Goal: Task Accomplishment & Management: Use online tool/utility

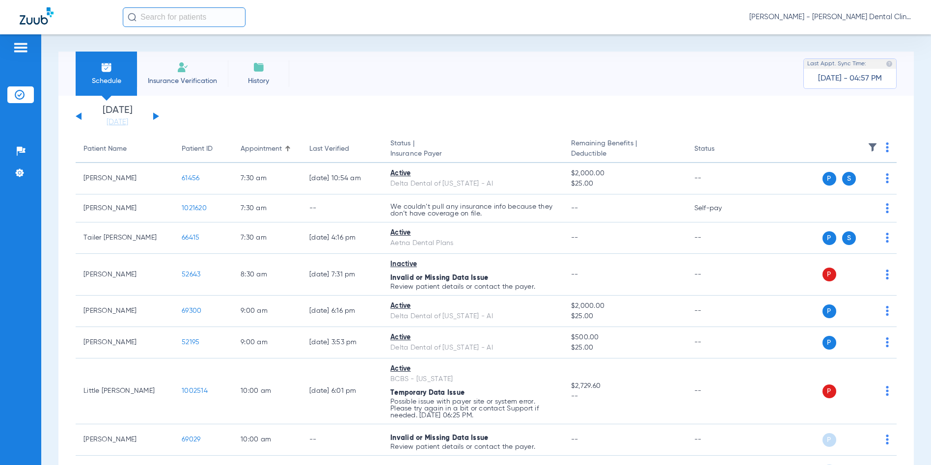
click at [879, 17] on span "[PERSON_NAME] - [PERSON_NAME] Dental Clinic | SEARHC" at bounding box center [830, 17] width 162 height 10
click at [872, 33] on span "Account Selection" at bounding box center [874, 34] width 55 height 7
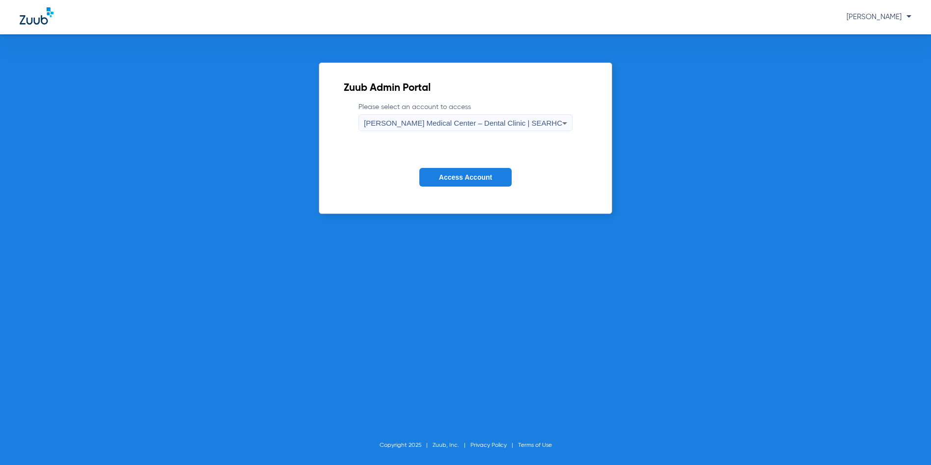
click at [462, 121] on span "[PERSON_NAME] Medical Center – Dental Clinic | SEARHC" at bounding box center [463, 123] width 198 height 8
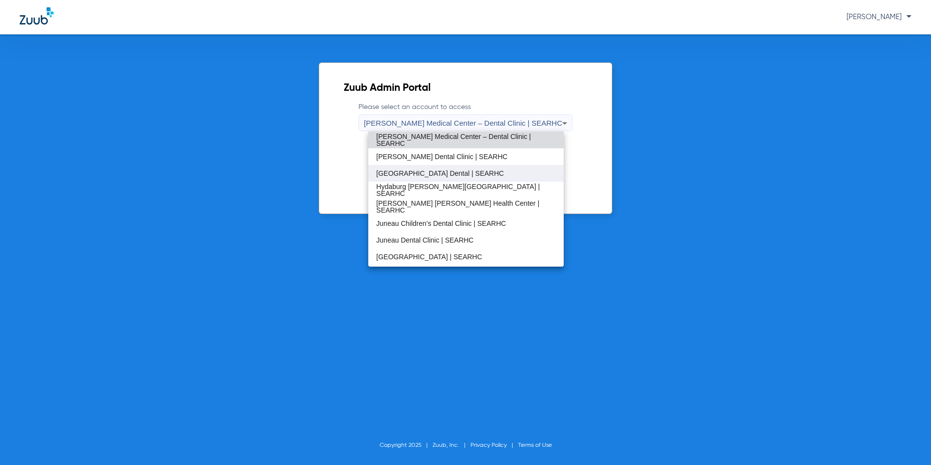
click at [426, 171] on span "[GEOGRAPHIC_DATA] Dental | SEARHC" at bounding box center [440, 173] width 128 height 7
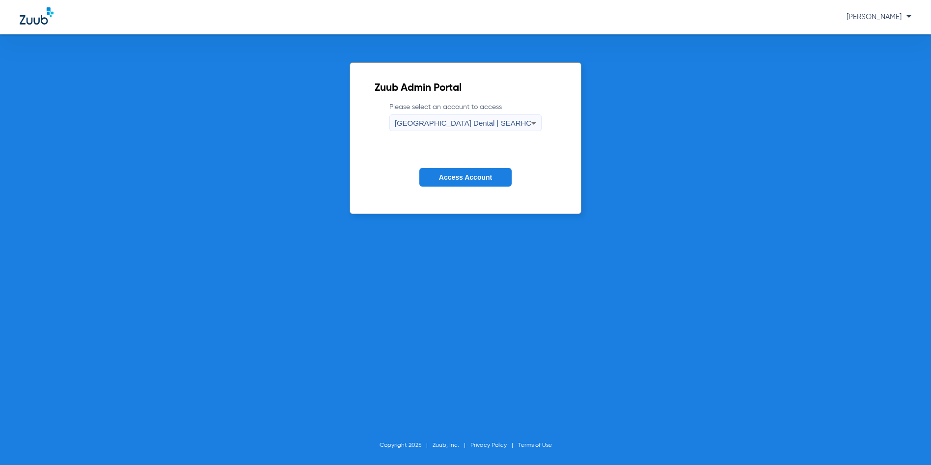
click at [435, 169] on button "Access Account" at bounding box center [465, 177] width 92 height 19
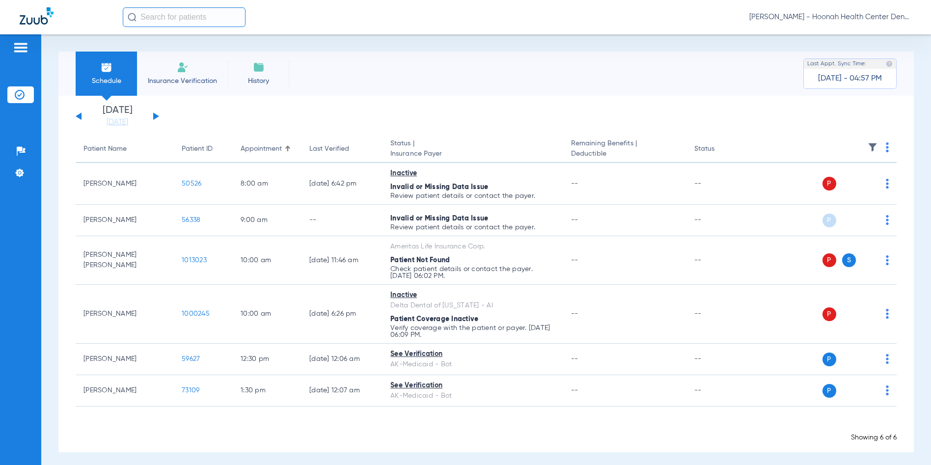
click at [156, 118] on button at bounding box center [156, 115] width 6 height 7
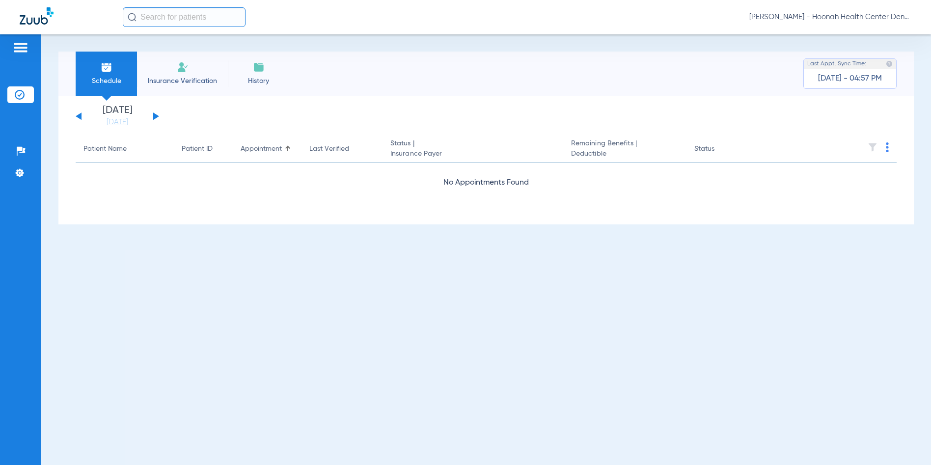
click at [156, 118] on button at bounding box center [156, 115] width 6 height 7
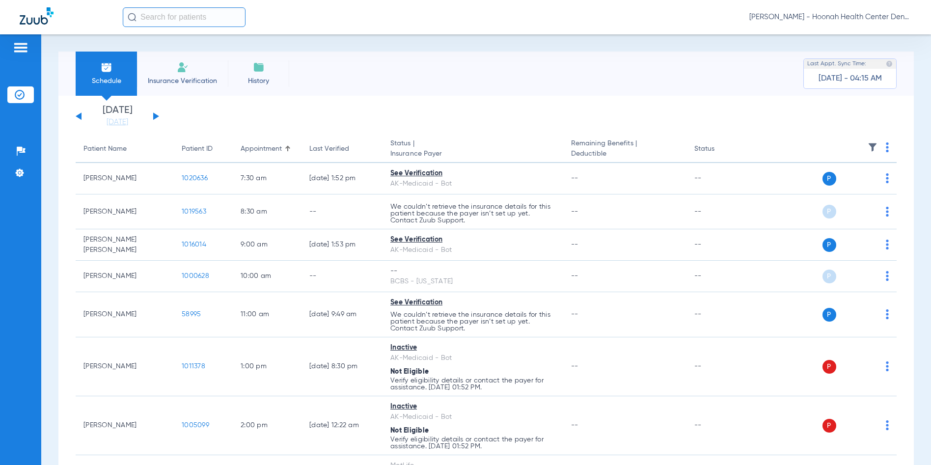
click at [77, 117] on div "[DATE] [DATE] [DATE] [DATE] [DATE] [DATE] [DATE] [DATE] [DATE] [DATE] [DATE] [D…" at bounding box center [117, 117] width 83 height 22
click at [77, 117] on button at bounding box center [79, 115] width 6 height 7
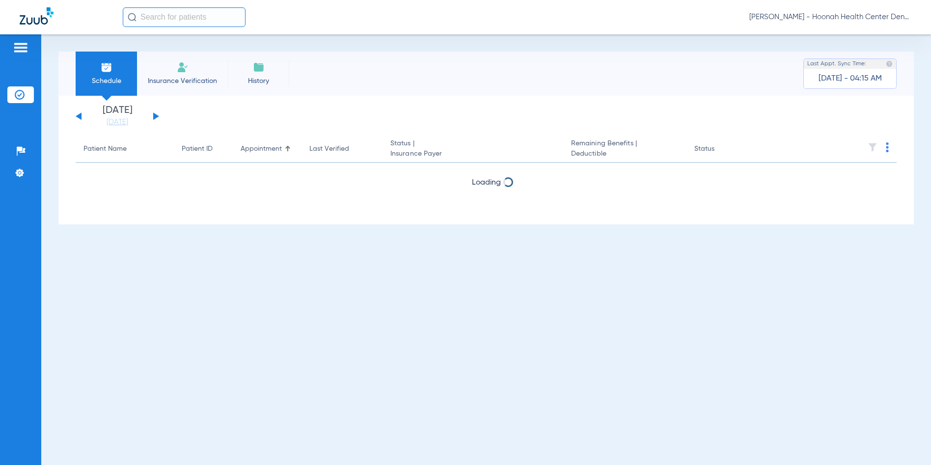
click at [77, 116] on button at bounding box center [79, 115] width 6 height 7
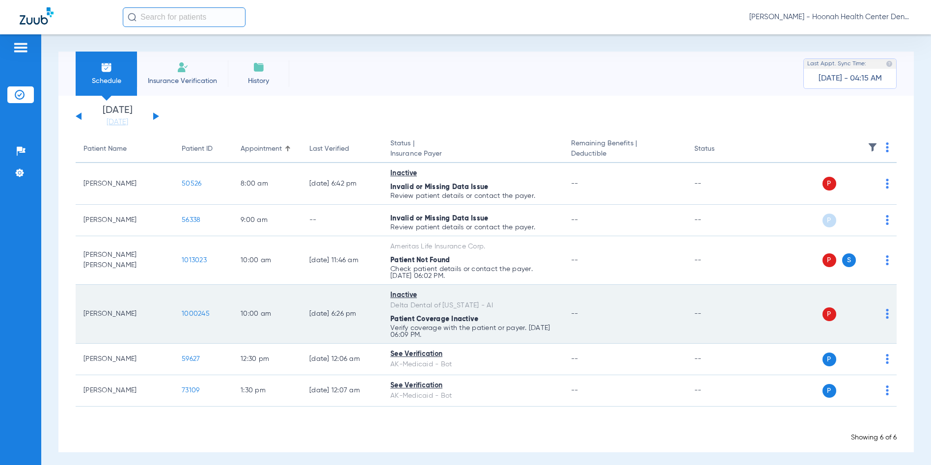
click at [189, 314] on span "1000245" at bounding box center [196, 313] width 28 height 7
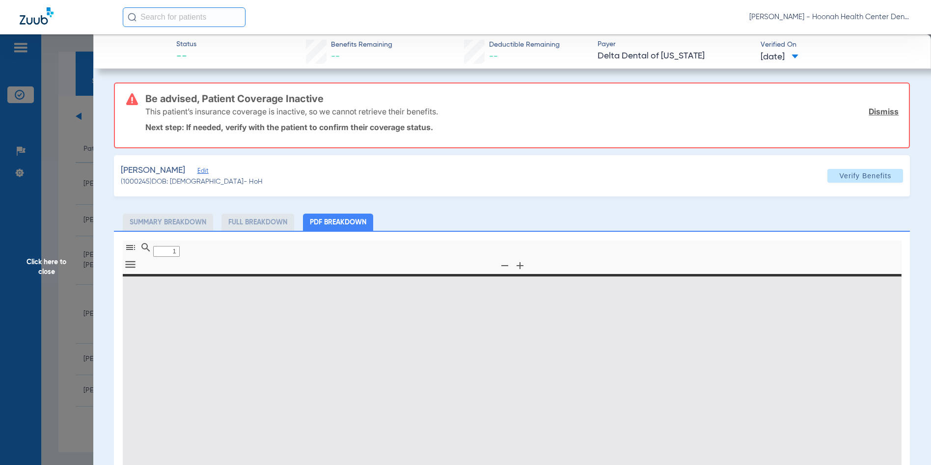
type input "0"
select select "page-width"
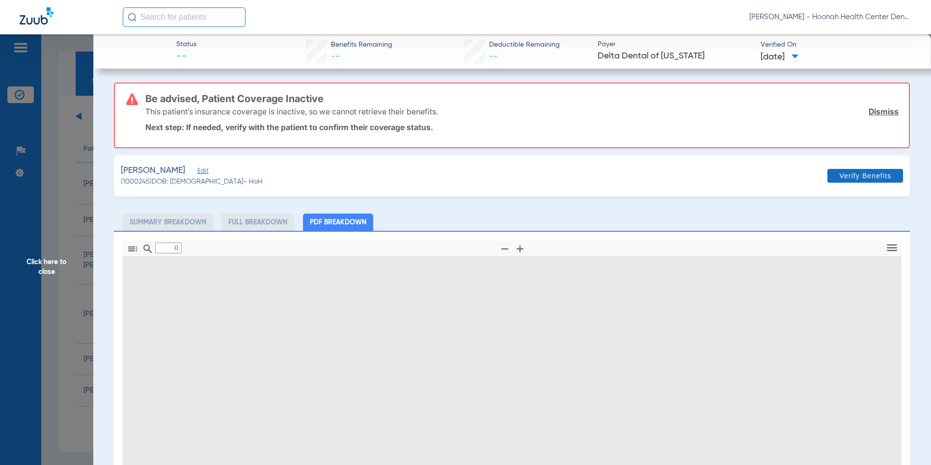
type input "1"
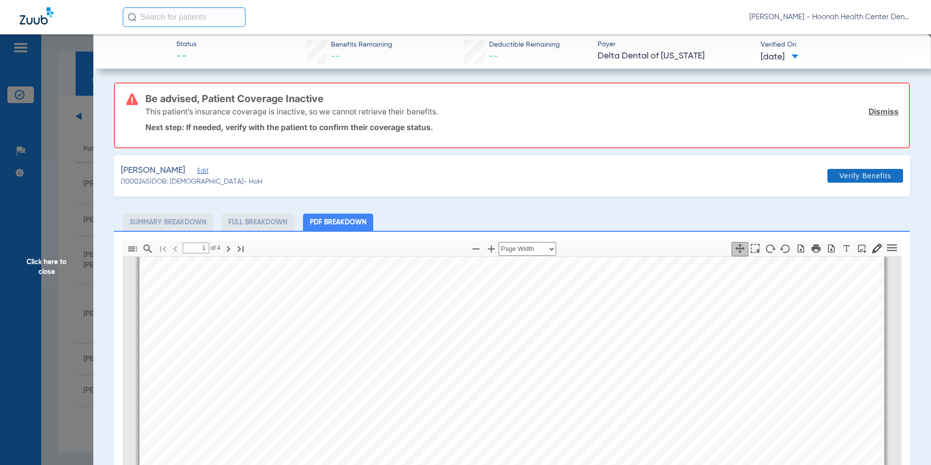
click at [845, 174] on span "Verify Benefits" at bounding box center [865, 176] width 52 height 8
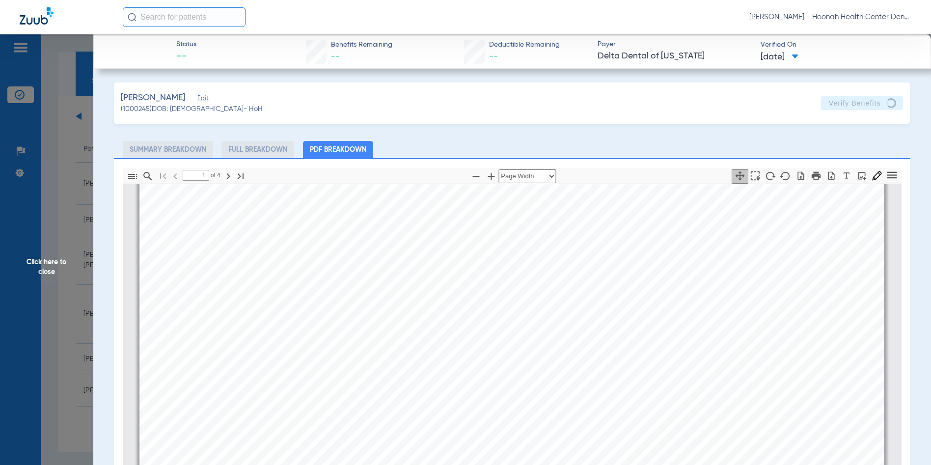
click at [47, 263] on span "Click here to close" at bounding box center [46, 266] width 93 height 465
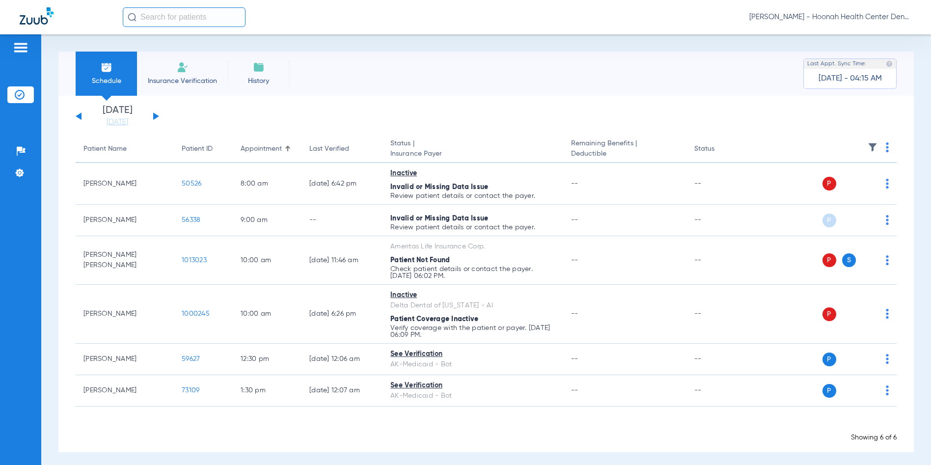
click at [879, 14] on span "[PERSON_NAME] - Hoonah Health Center Dental | SEARHC" at bounding box center [830, 17] width 162 height 10
click at [867, 35] on span "Account Selection" at bounding box center [874, 34] width 55 height 7
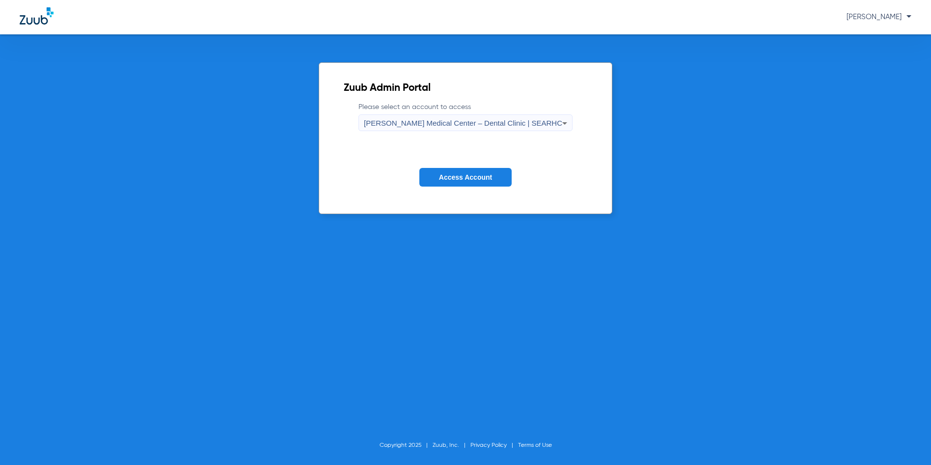
click at [398, 124] on span "[PERSON_NAME] Medical Center – Dental Clinic | SEARHC" at bounding box center [463, 123] width 198 height 8
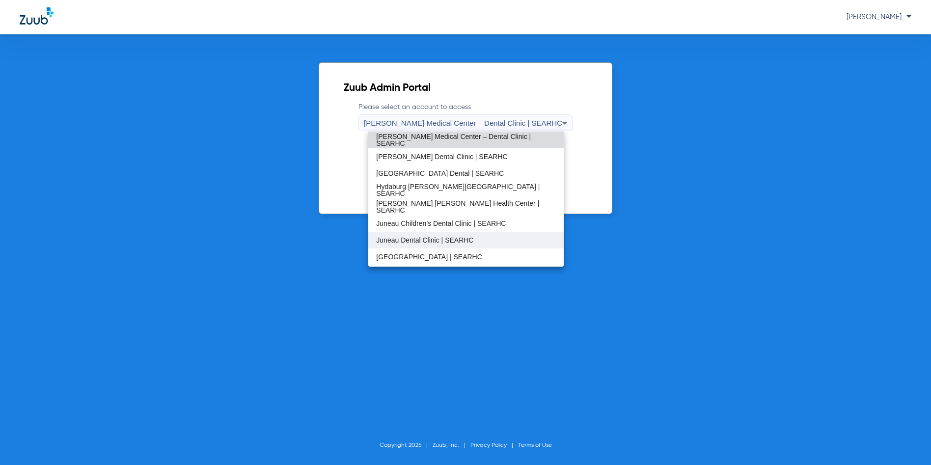
click at [420, 232] on mat-option "Juneau Dental Clinic | SEARHC" at bounding box center [465, 240] width 195 height 17
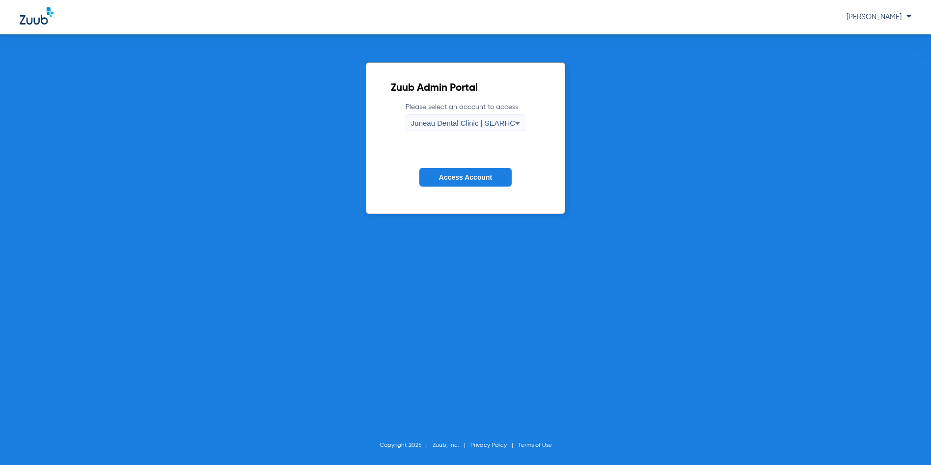
click at [449, 176] on span "Access Account" at bounding box center [465, 177] width 53 height 8
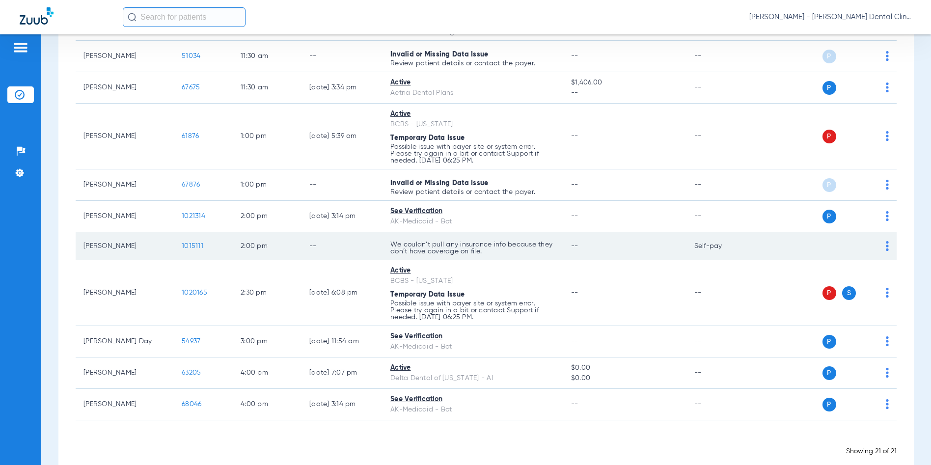
scroll to position [558, 0]
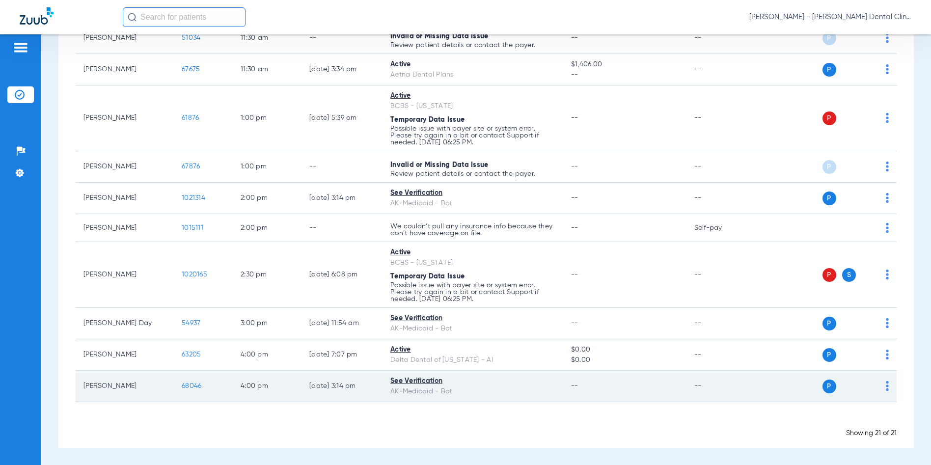
click at [191, 385] on span "68046" at bounding box center [192, 385] width 20 height 7
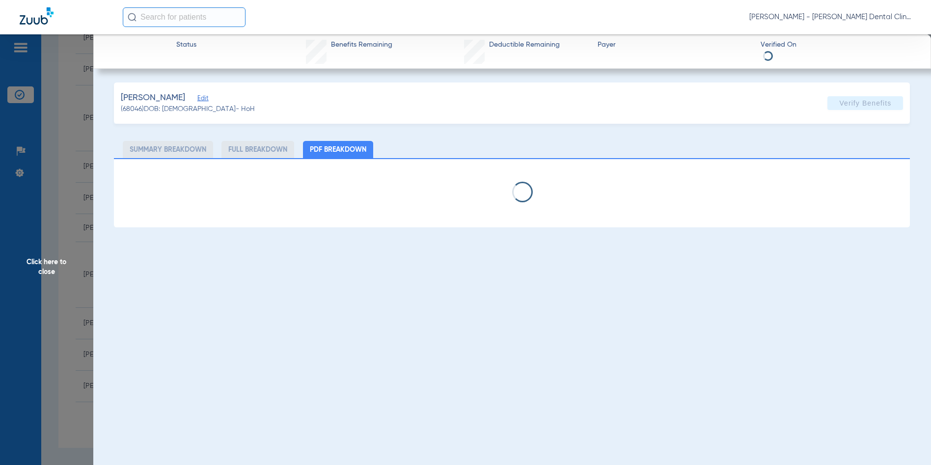
select select "page-width"
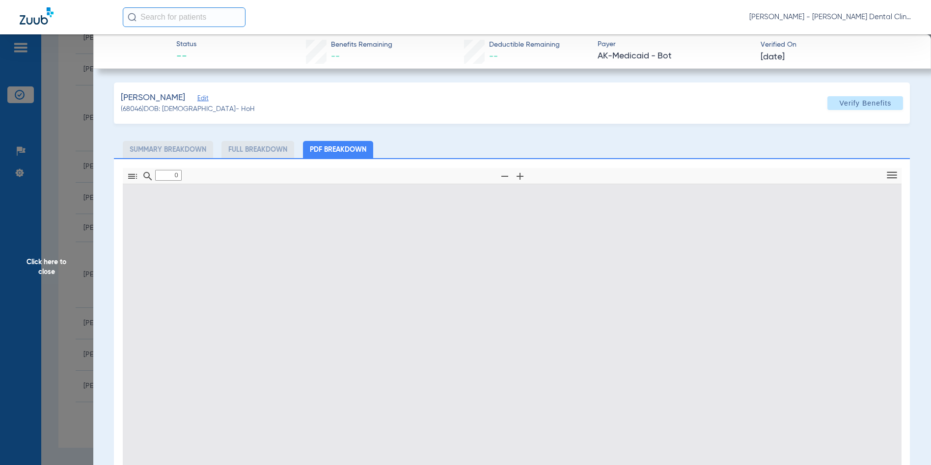
type input "1"
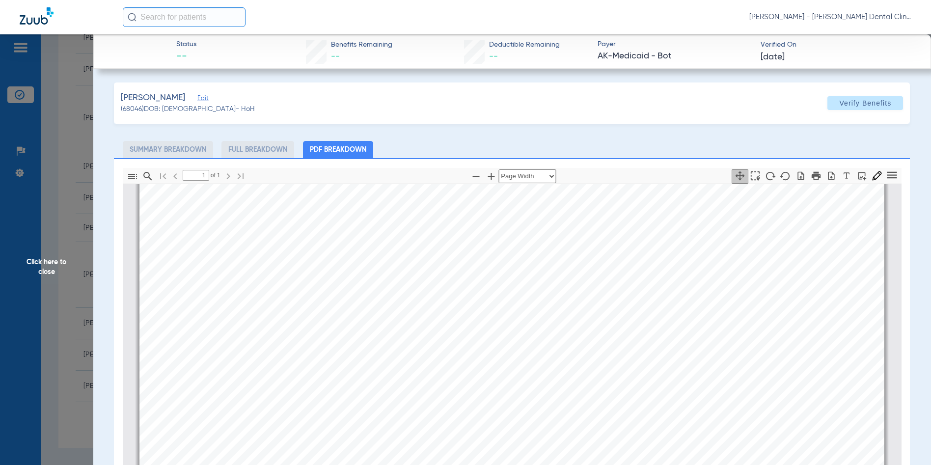
click at [873, 16] on span "[PERSON_NAME] - [PERSON_NAME] Dental Clinic | SEARHC" at bounding box center [830, 17] width 162 height 10
click at [872, 35] on span "Account Selection" at bounding box center [874, 34] width 55 height 7
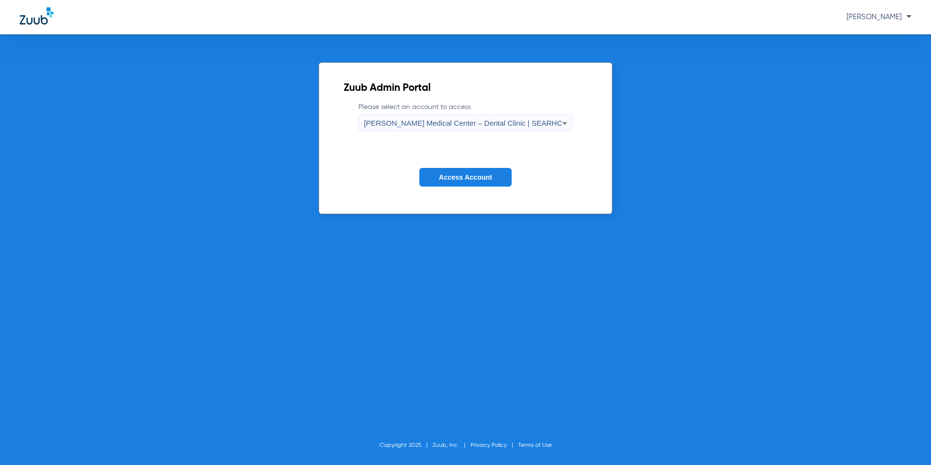
click at [469, 177] on span "Access Account" at bounding box center [465, 177] width 53 height 8
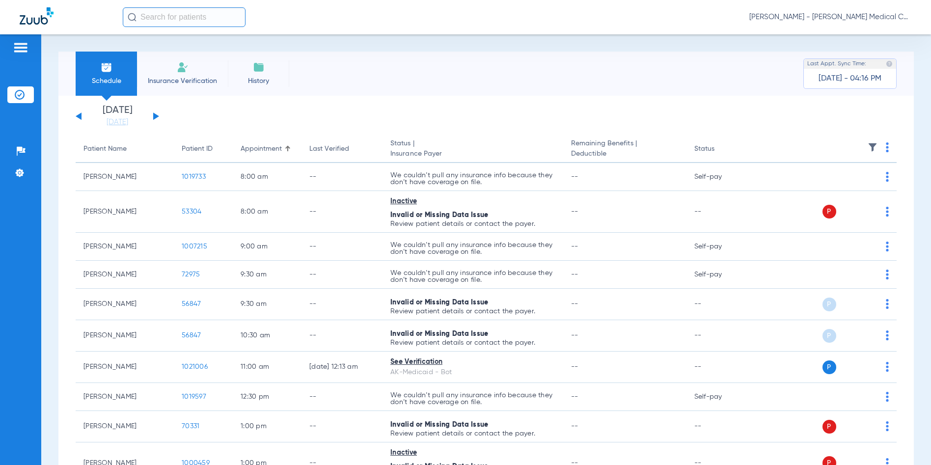
click at [156, 115] on button at bounding box center [156, 115] width 6 height 7
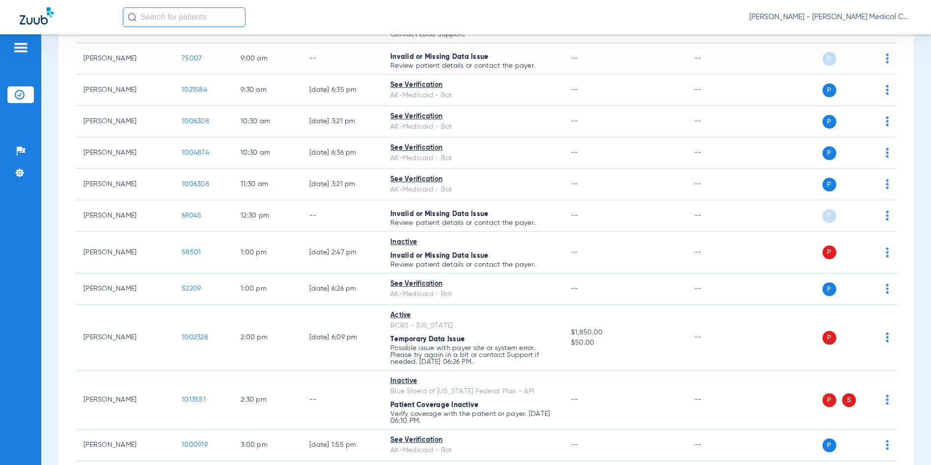
scroll to position [344, 0]
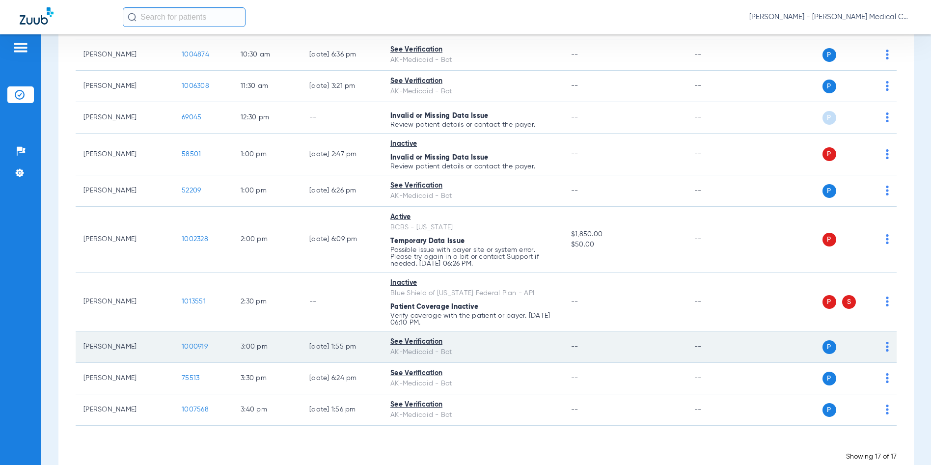
click at [197, 340] on td "1000919" at bounding box center [203, 346] width 59 height 31
click at [195, 345] on span "1000919" at bounding box center [195, 346] width 26 height 7
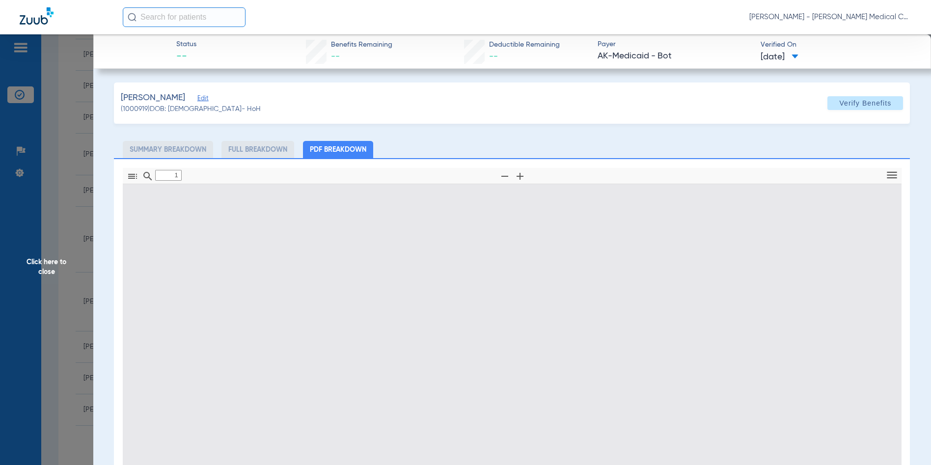
type input "0"
select select "page-width"
type input "1"
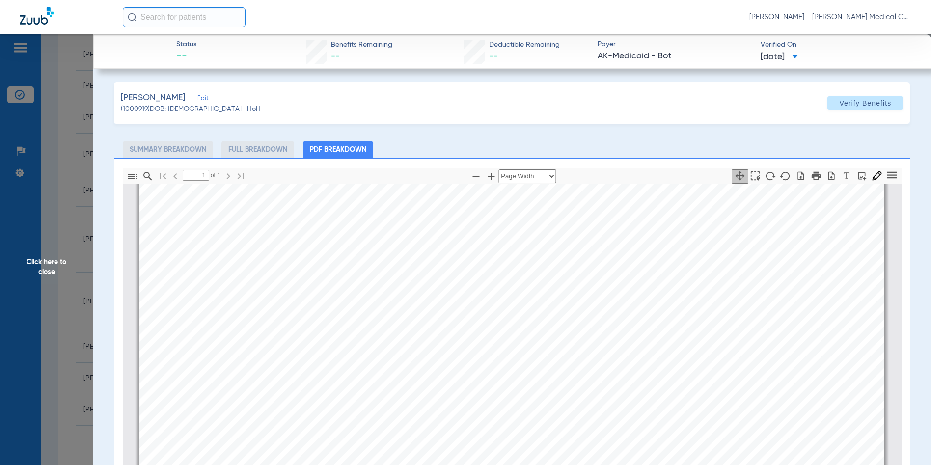
scroll to position [594, 0]
click at [54, 267] on span "Click here to close" at bounding box center [46, 266] width 93 height 465
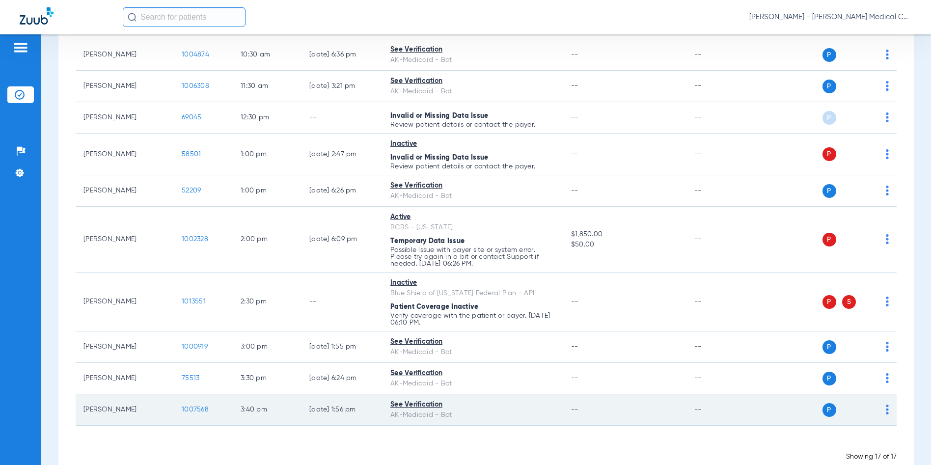
click at [188, 409] on span "1007568" at bounding box center [195, 409] width 27 height 7
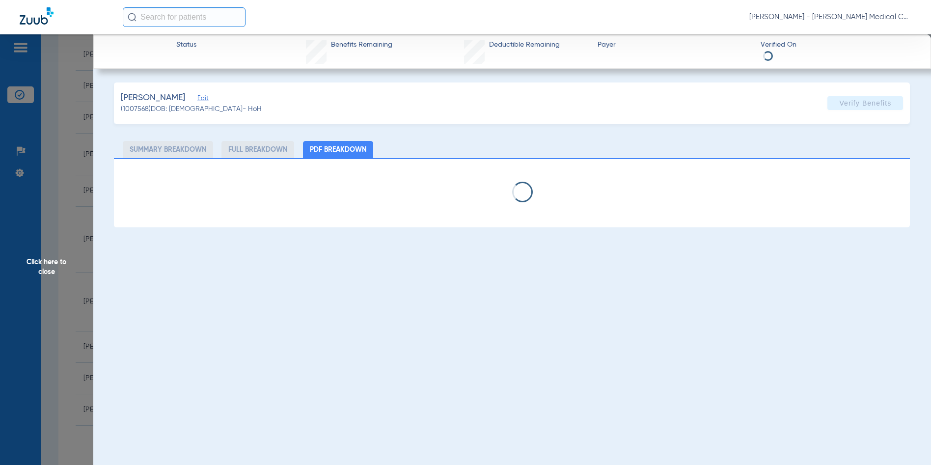
select select "page-width"
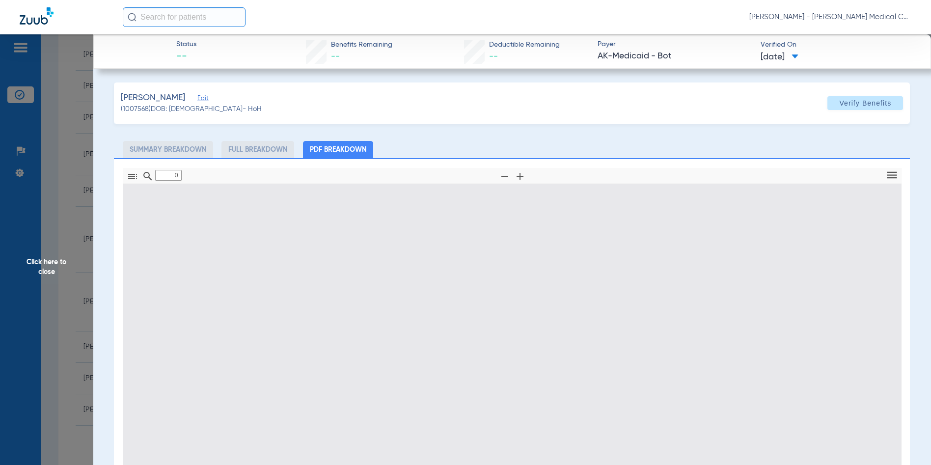
type input "1"
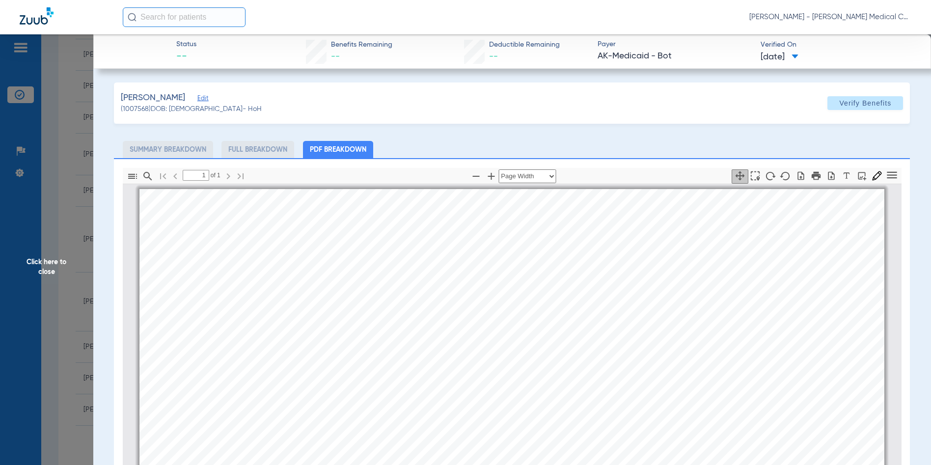
scroll to position [5, 0]
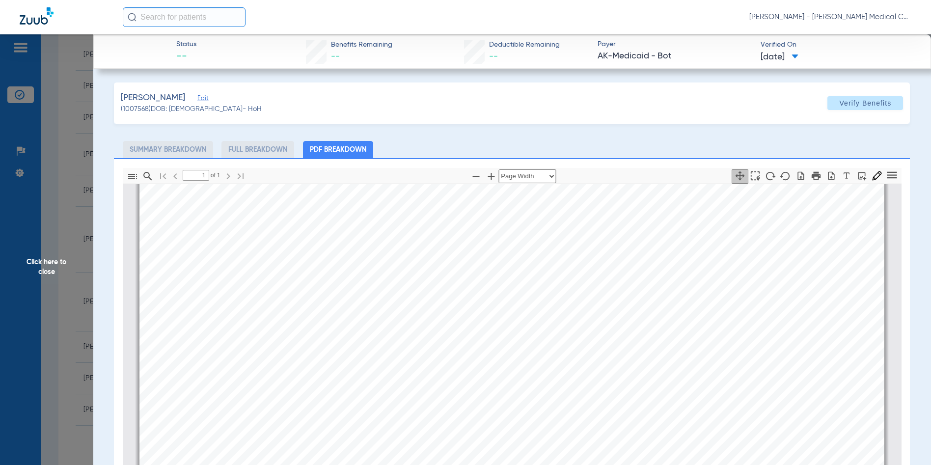
click at [33, 267] on span "Click here to close" at bounding box center [46, 266] width 93 height 465
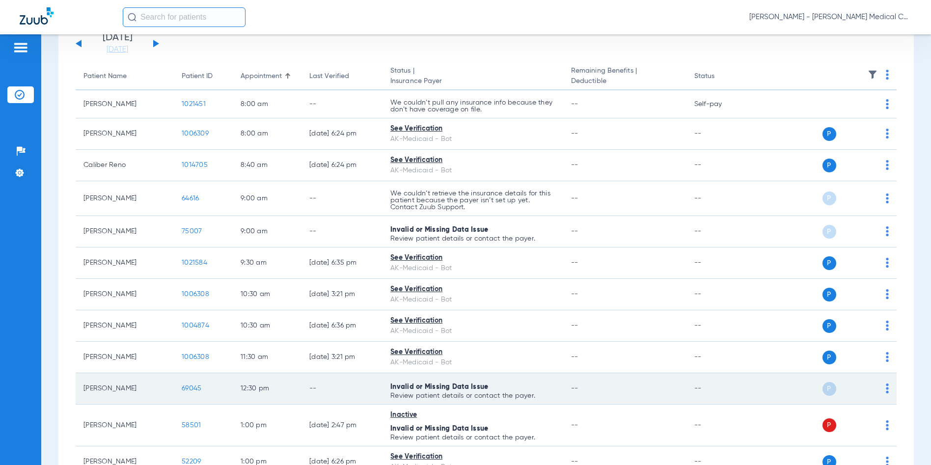
scroll to position [24, 0]
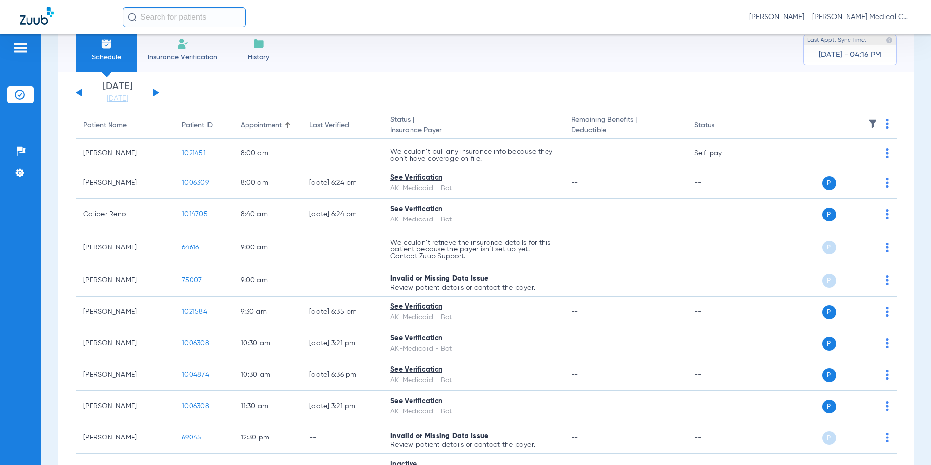
click at [860, 13] on span "[PERSON_NAME] - [PERSON_NAME] Medical Center – Dental Clinic | SEARHC" at bounding box center [830, 17] width 162 height 10
click at [862, 33] on span "Account Selection" at bounding box center [874, 34] width 55 height 7
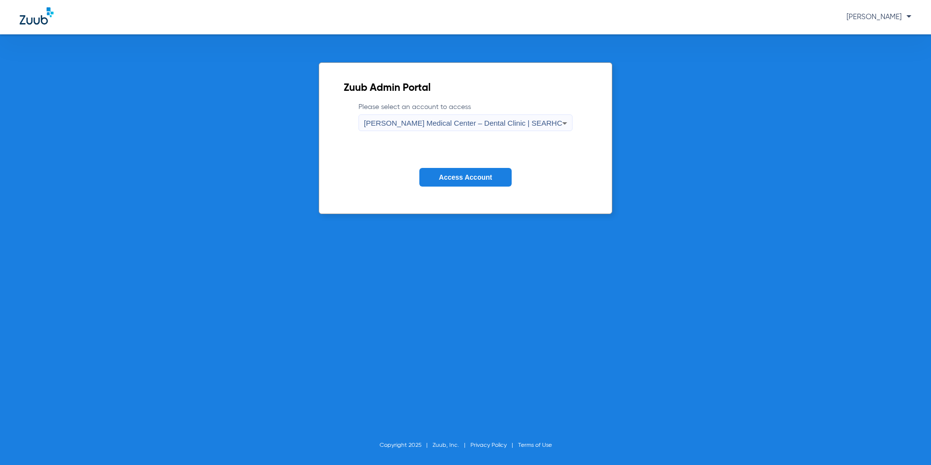
click at [528, 119] on span "[PERSON_NAME] Medical Center – Dental Clinic | SEARHC" at bounding box center [463, 123] width 198 height 8
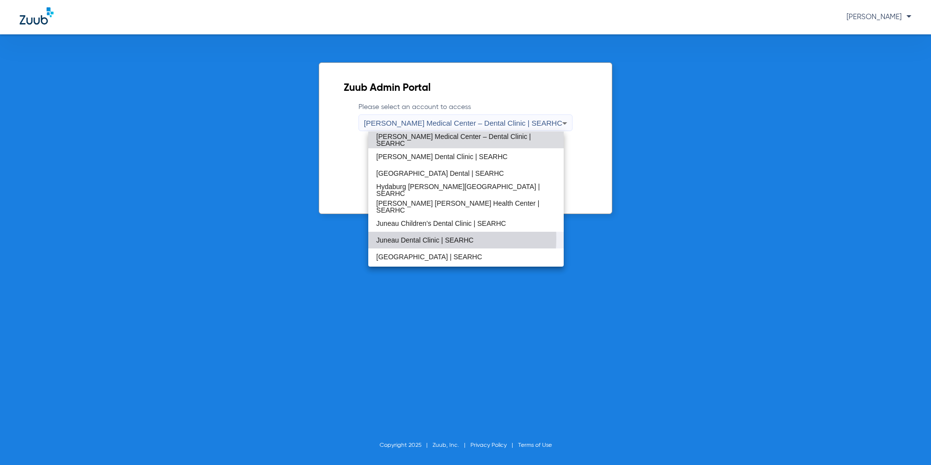
click at [421, 238] on span "Juneau Dental Clinic | SEARHC" at bounding box center [424, 240] width 97 height 7
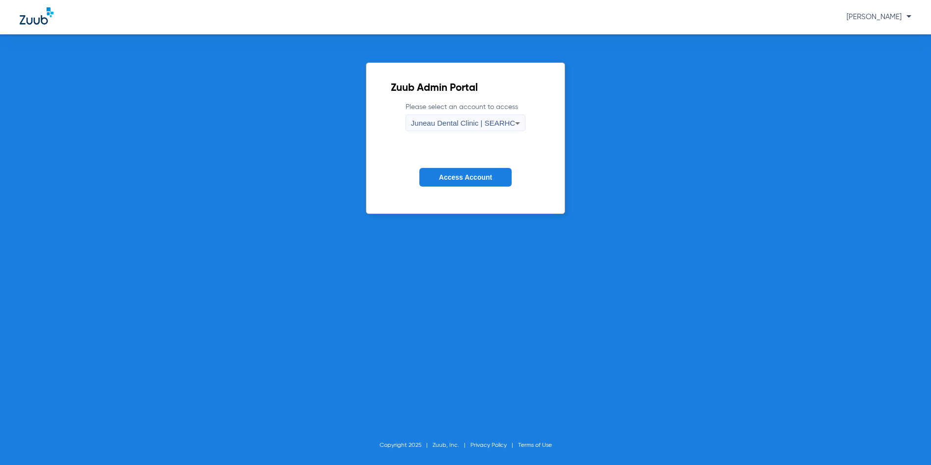
click at [469, 180] on span "Access Account" at bounding box center [465, 177] width 53 height 8
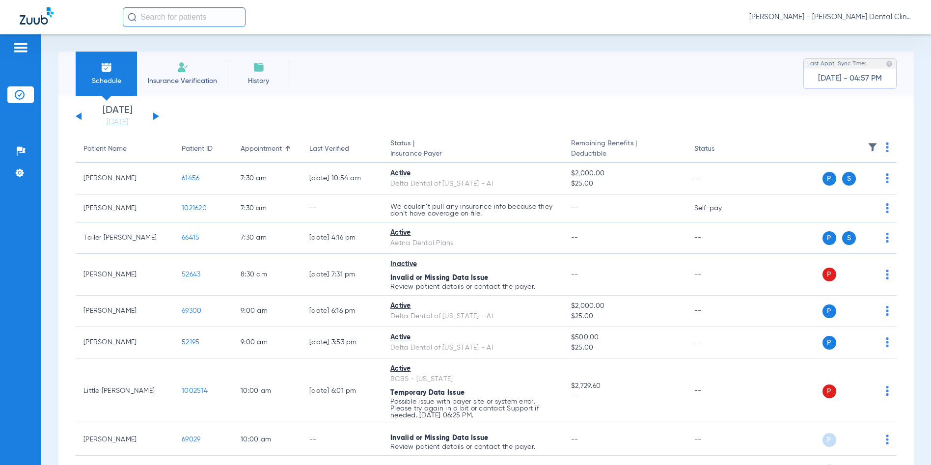
click at [156, 116] on button at bounding box center [156, 115] width 6 height 7
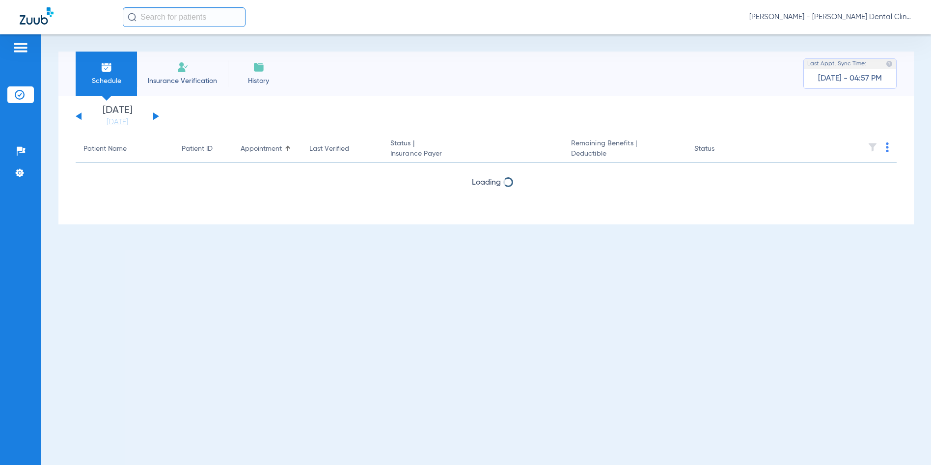
click at [156, 116] on button at bounding box center [156, 115] width 6 height 7
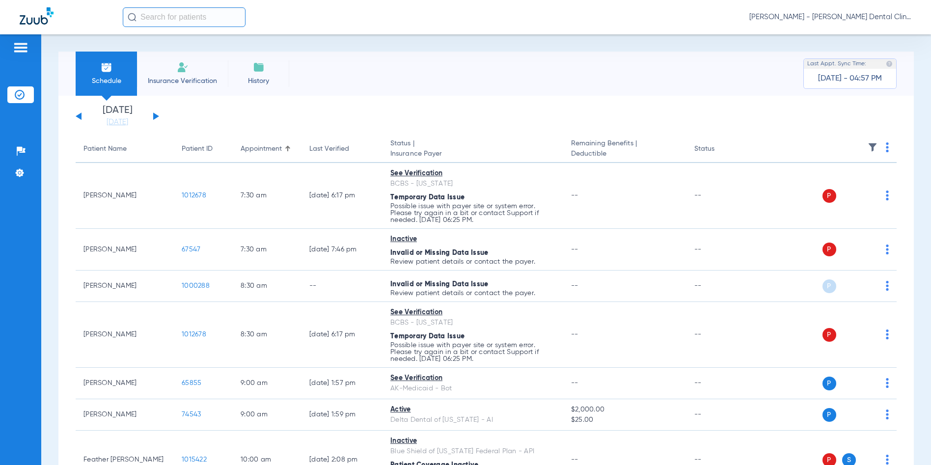
click at [156, 116] on button at bounding box center [156, 115] width 6 height 7
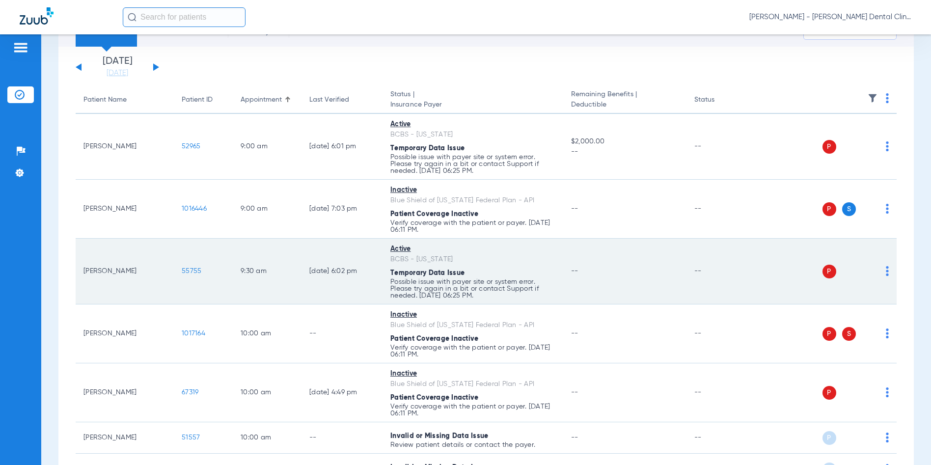
scroll to position [98, 0]
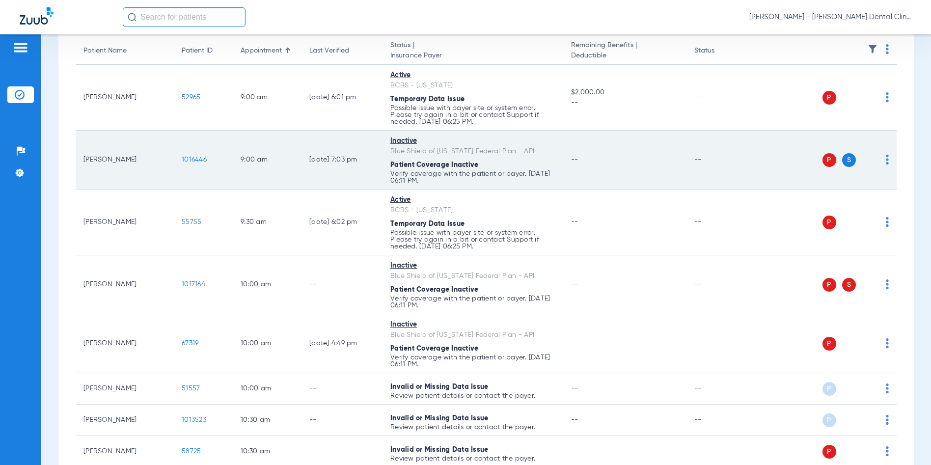
click at [196, 159] on span "1016446" at bounding box center [194, 159] width 25 height 7
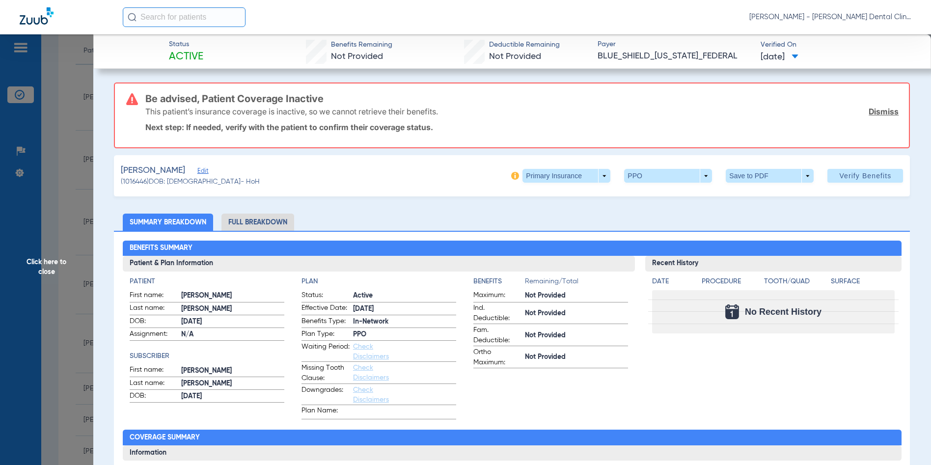
click at [38, 265] on span "Click here to close" at bounding box center [46, 266] width 93 height 465
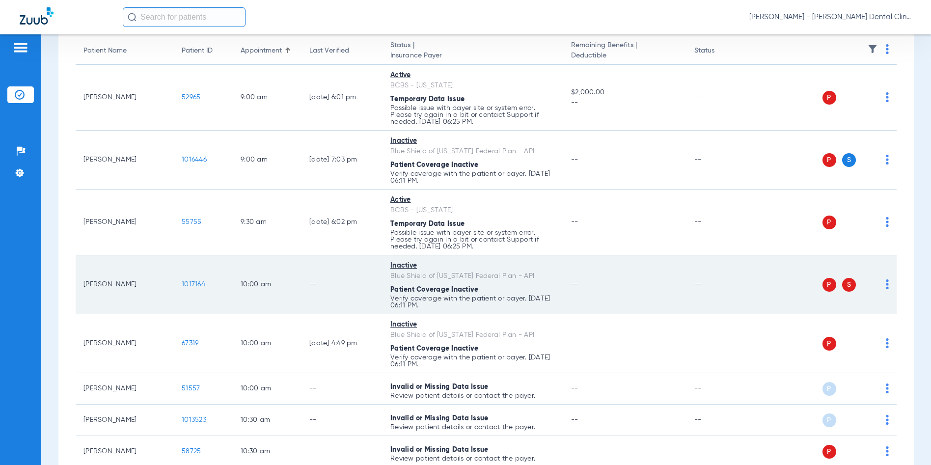
scroll to position [0, 0]
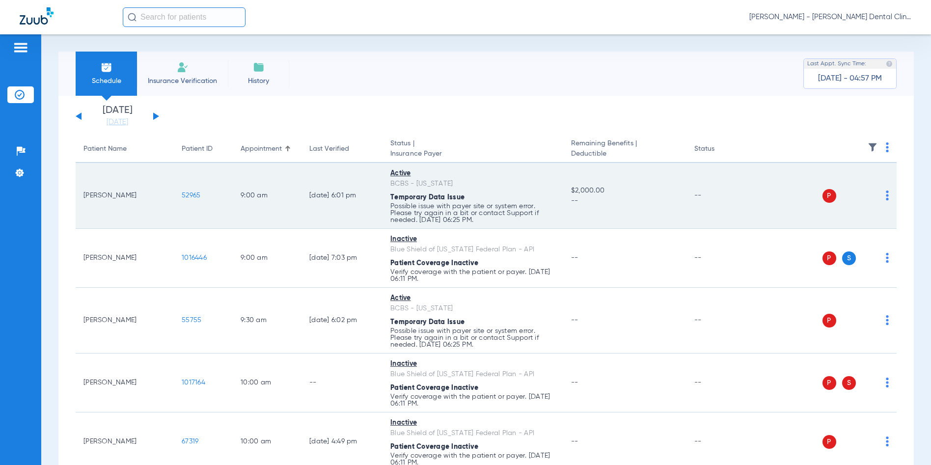
click at [186, 192] on span "52965" at bounding box center [191, 195] width 19 height 7
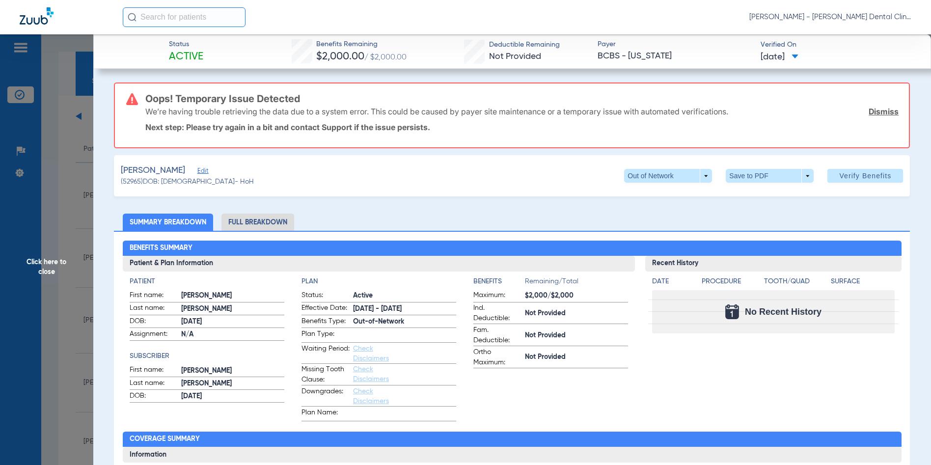
click at [478, 195] on div "[PERSON_NAME] Edit (52965) DOB: [DEMOGRAPHIC_DATA] - HoH Out of Network arrow_d…" at bounding box center [512, 175] width 796 height 41
click at [48, 264] on span "Click here to close" at bounding box center [46, 266] width 93 height 465
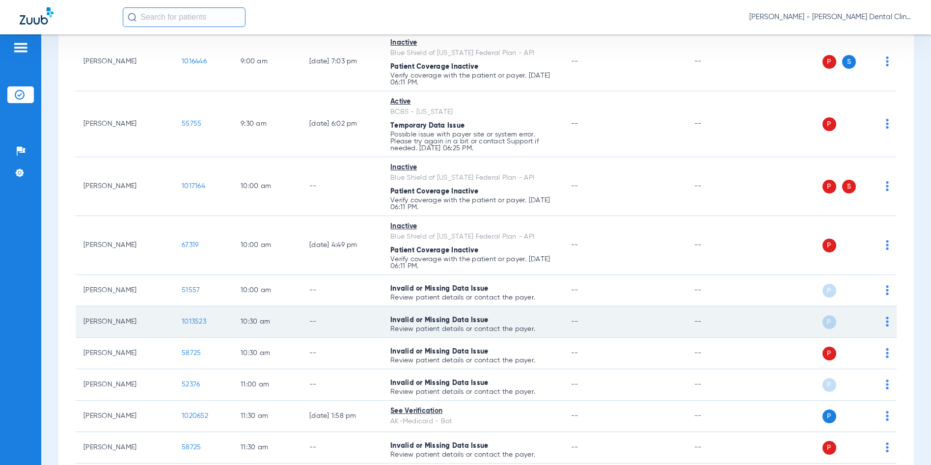
scroll to position [344, 0]
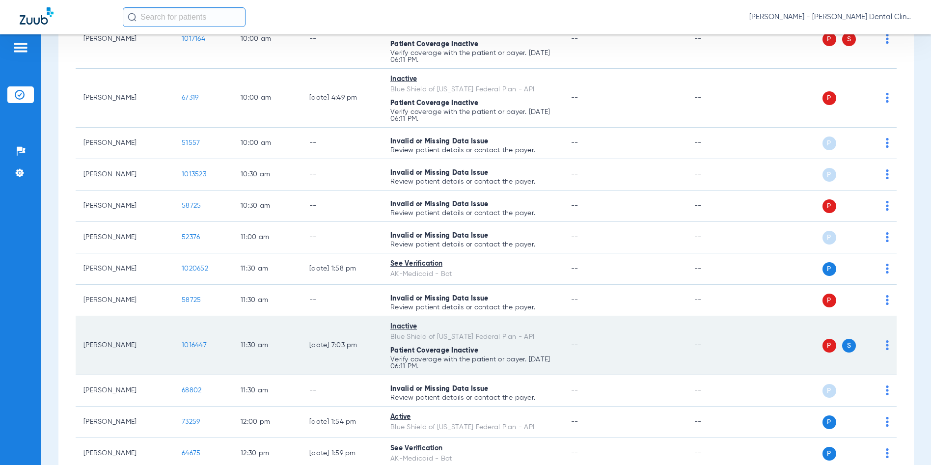
click at [191, 344] on span "1016447" at bounding box center [194, 345] width 25 height 7
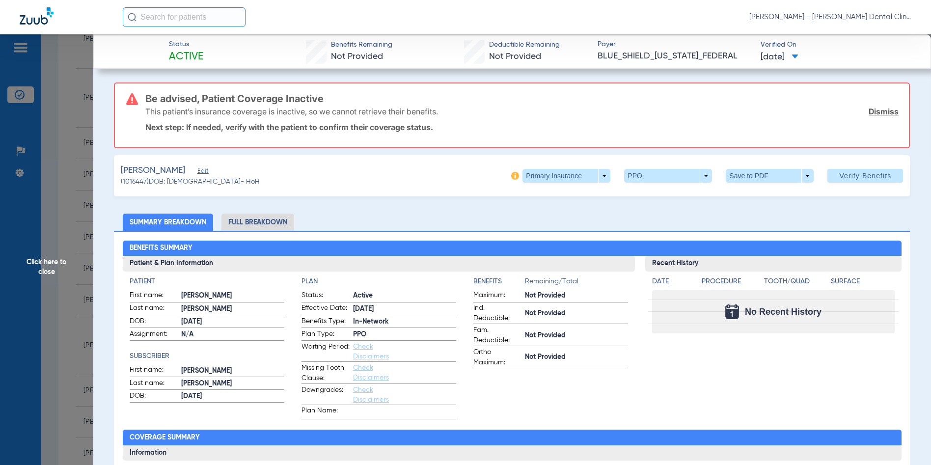
click at [45, 258] on span "Click here to close" at bounding box center [46, 266] width 93 height 465
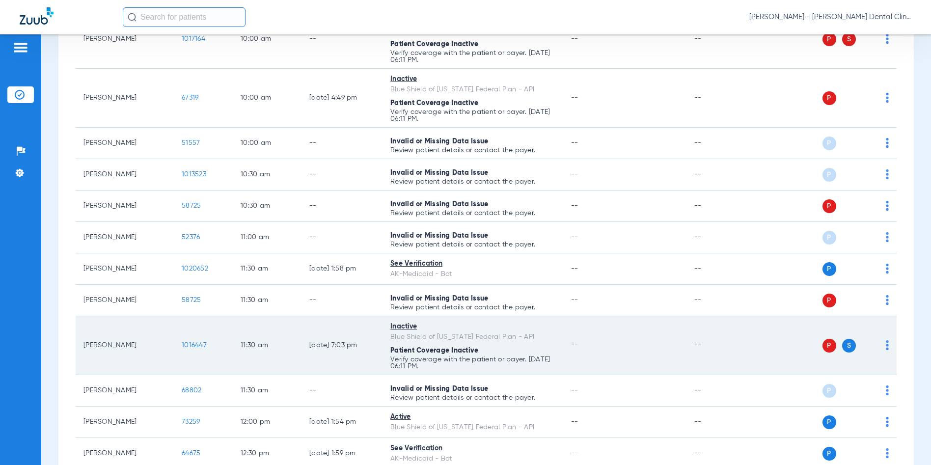
click at [183, 343] on span "1016447" at bounding box center [194, 345] width 25 height 7
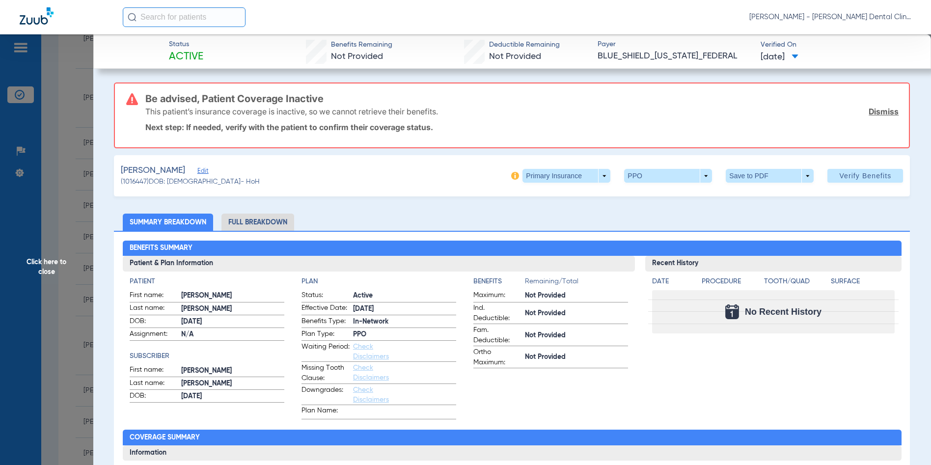
click at [49, 266] on span "Click here to close" at bounding box center [46, 266] width 93 height 465
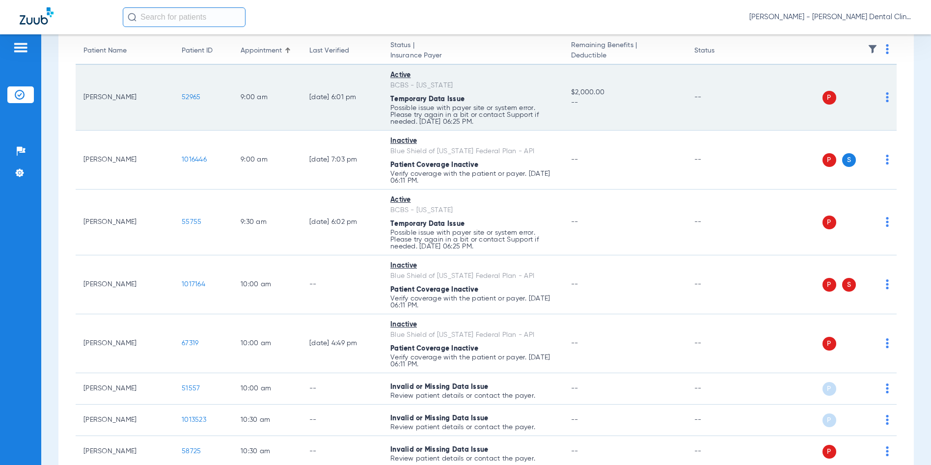
scroll to position [49, 0]
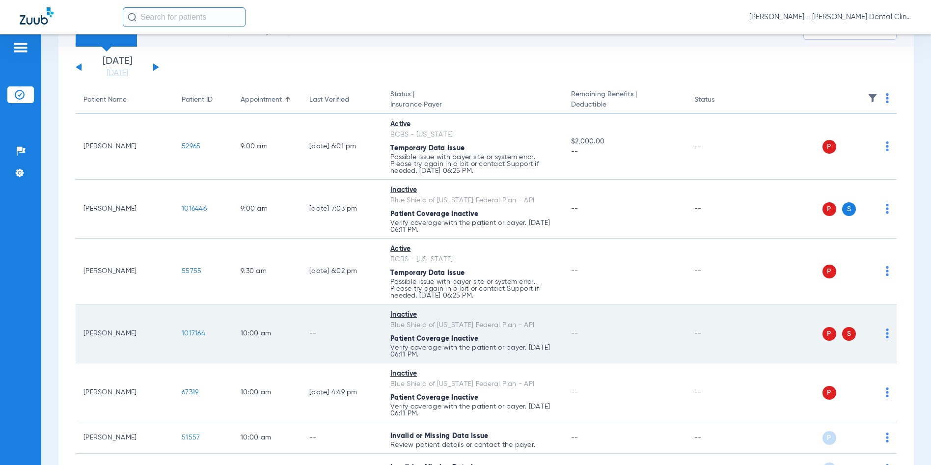
click at [188, 331] on span "1017164" at bounding box center [194, 333] width 24 height 7
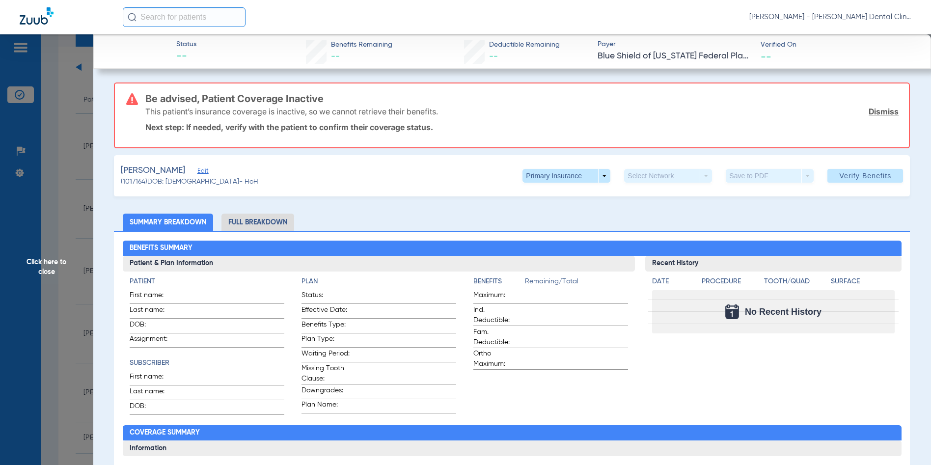
click at [42, 264] on span "Click here to close" at bounding box center [46, 266] width 93 height 465
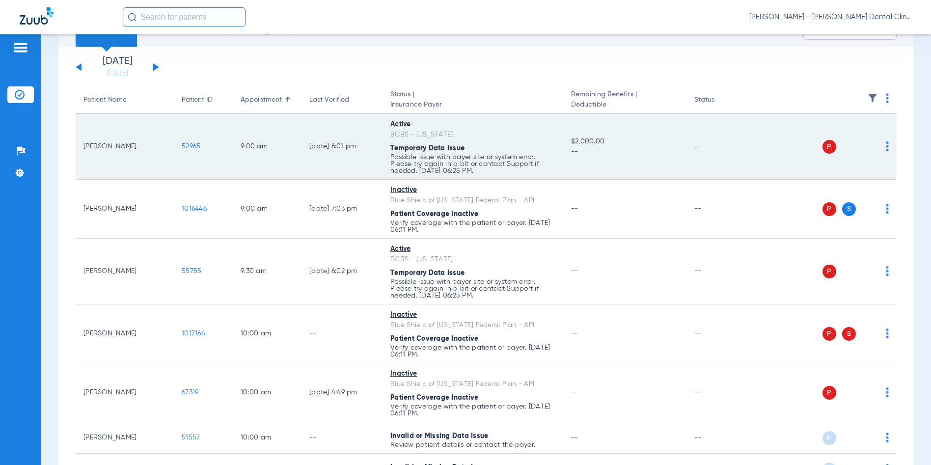
click at [188, 144] on span "52965" at bounding box center [191, 146] width 19 height 7
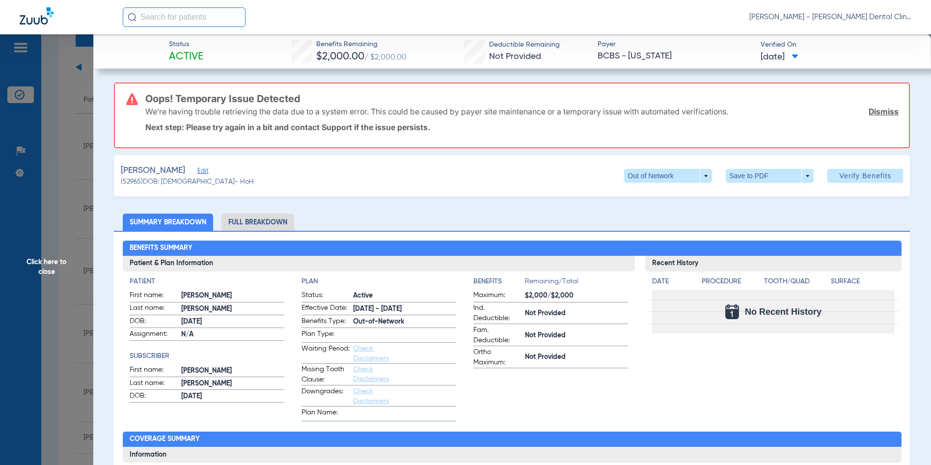
click at [48, 269] on span "Click here to close" at bounding box center [46, 266] width 93 height 465
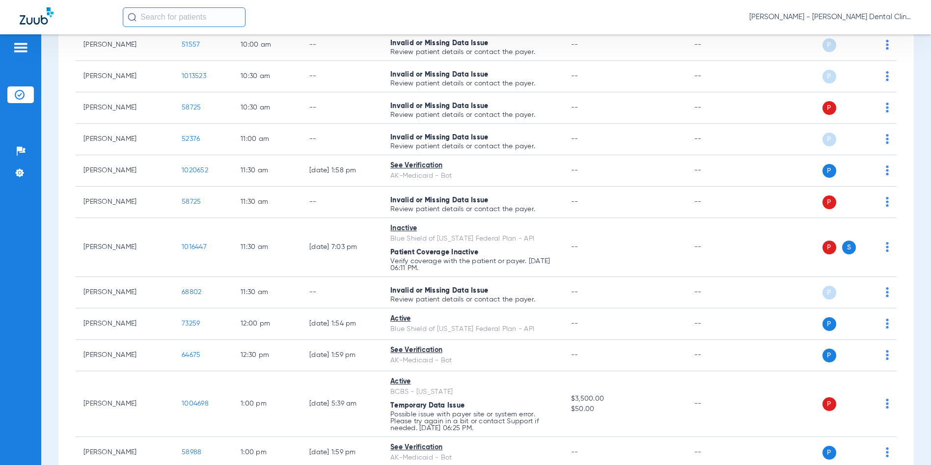
scroll to position [540, 0]
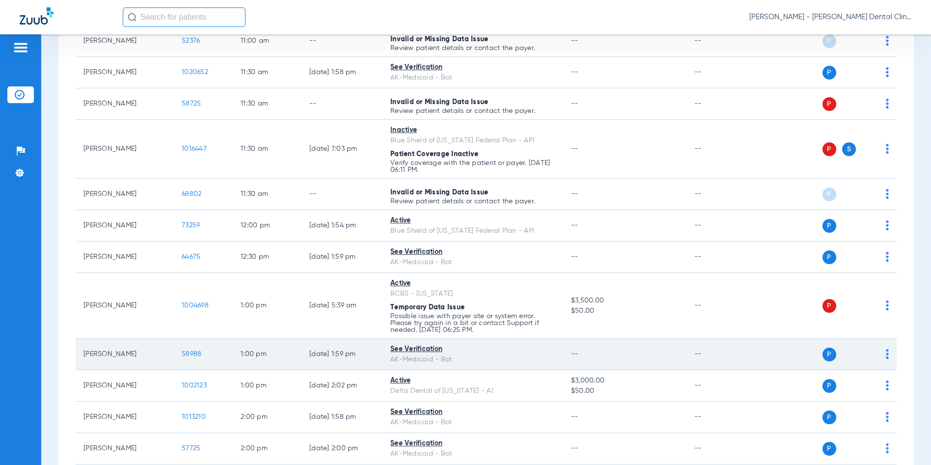
click at [193, 355] on span "58988" at bounding box center [192, 354] width 20 height 7
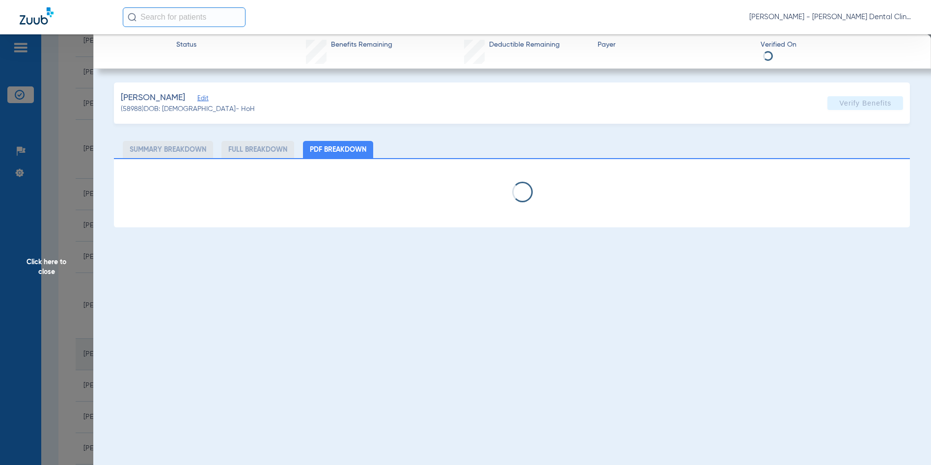
select select "page-width"
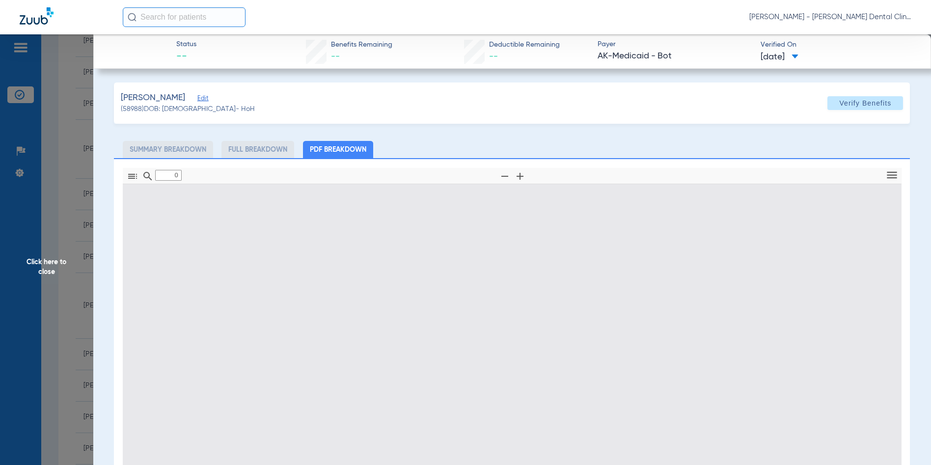
type input "1"
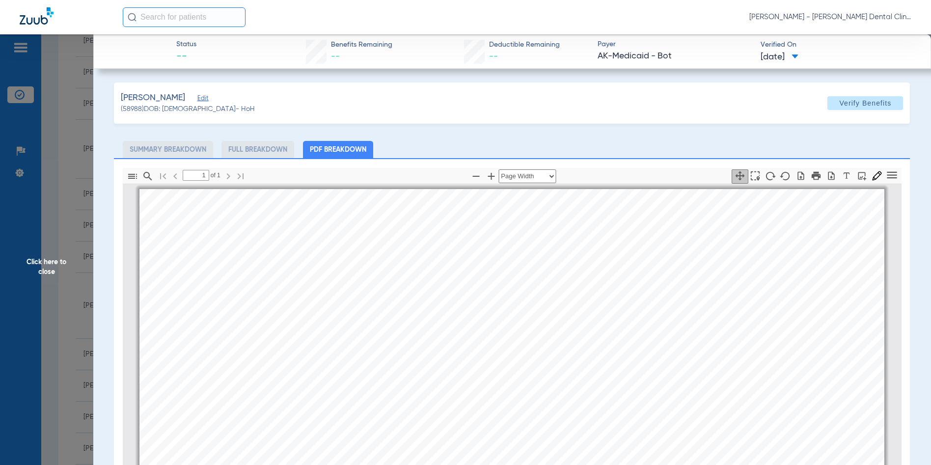
scroll to position [5, 0]
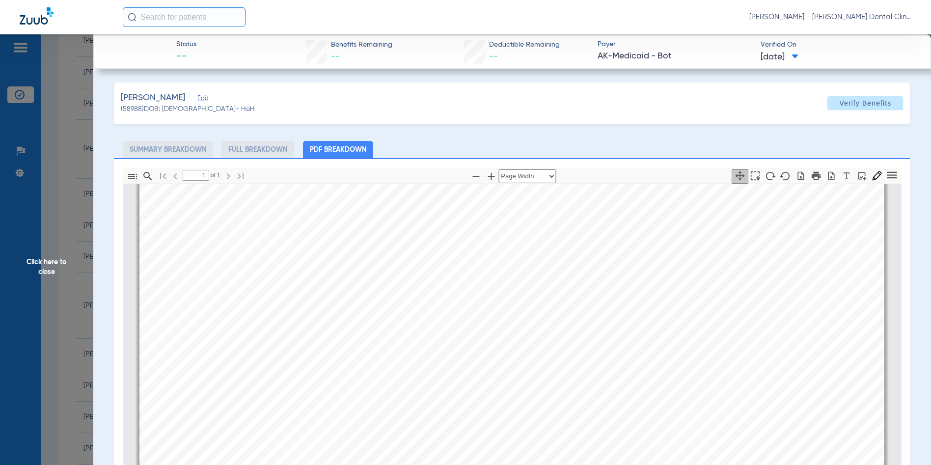
click at [45, 263] on span "Click here to close" at bounding box center [46, 266] width 93 height 465
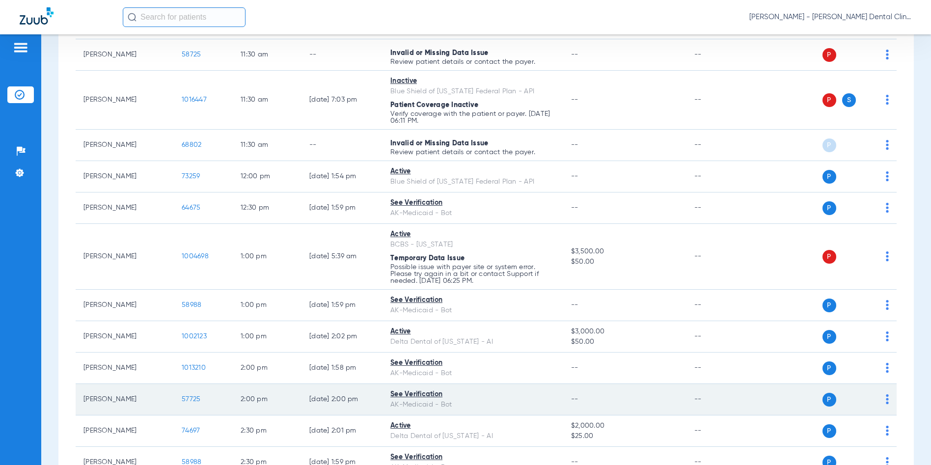
scroll to position [687, 0]
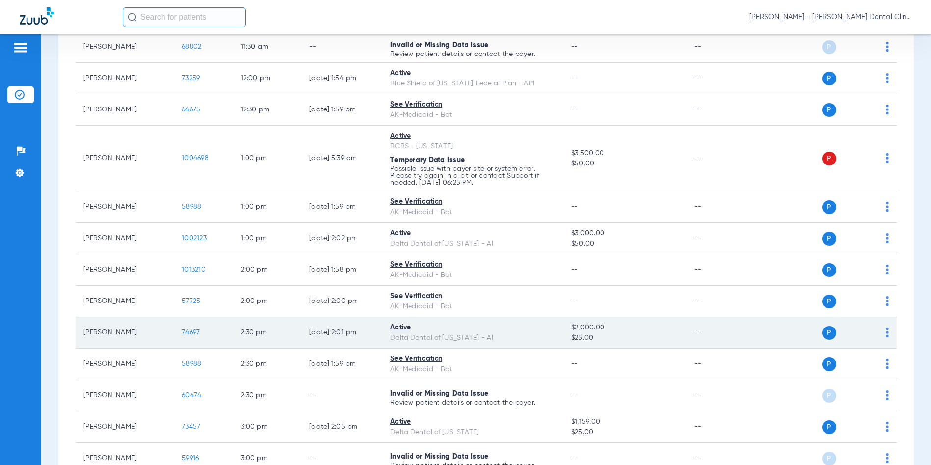
click at [194, 333] on span "74697" at bounding box center [191, 332] width 18 height 7
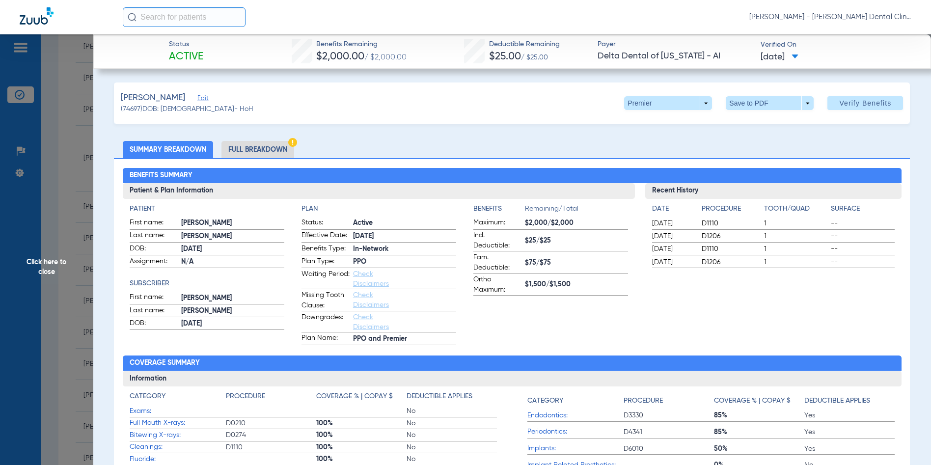
click at [50, 267] on span "Click here to close" at bounding box center [46, 266] width 93 height 465
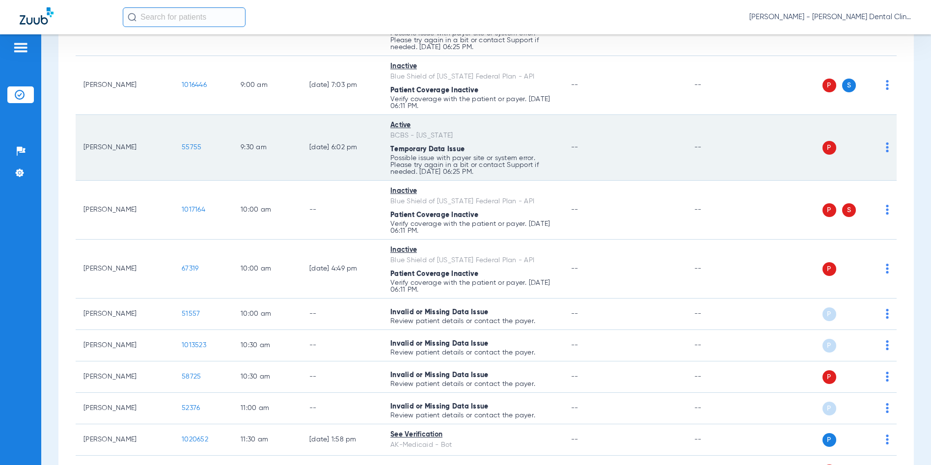
scroll to position [222, 0]
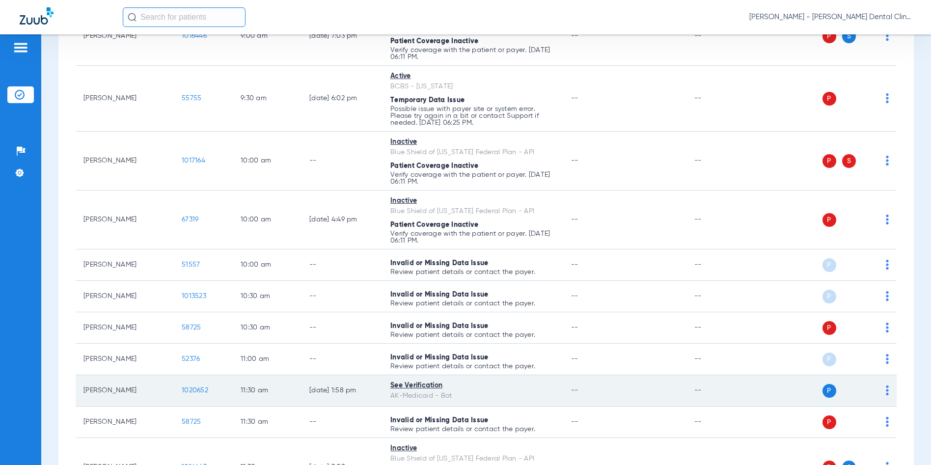
click at [202, 391] on span "1020652" at bounding box center [195, 390] width 27 height 7
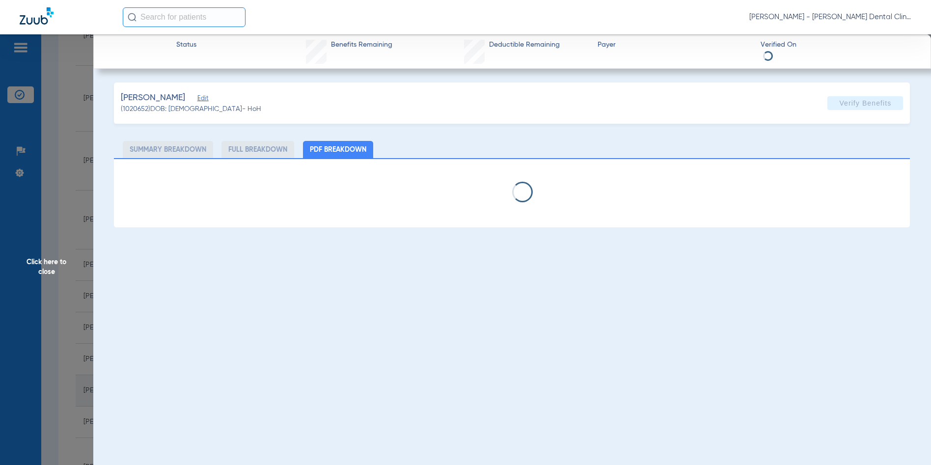
select select "page-width"
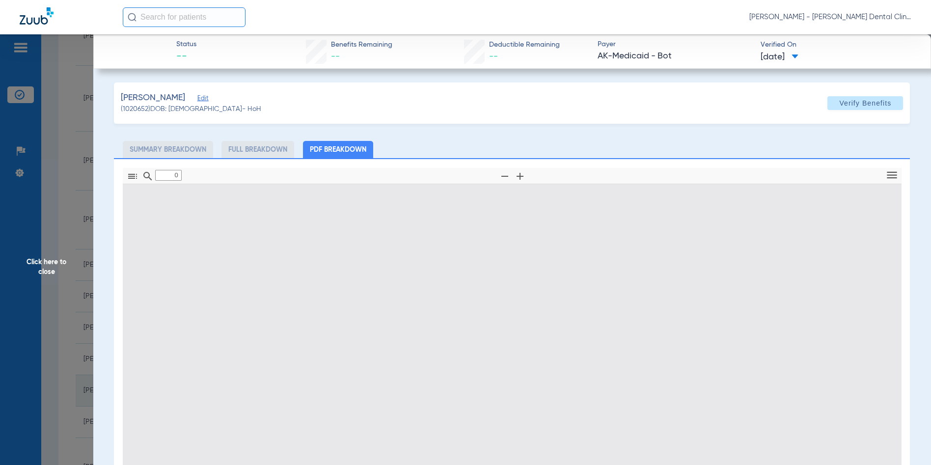
type input "1"
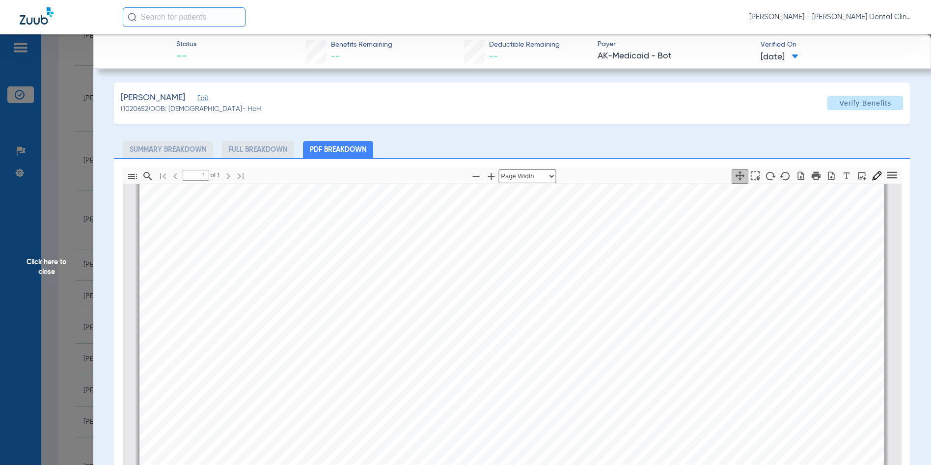
scroll to position [152, 0]
click at [49, 265] on span "Click here to close" at bounding box center [46, 266] width 93 height 465
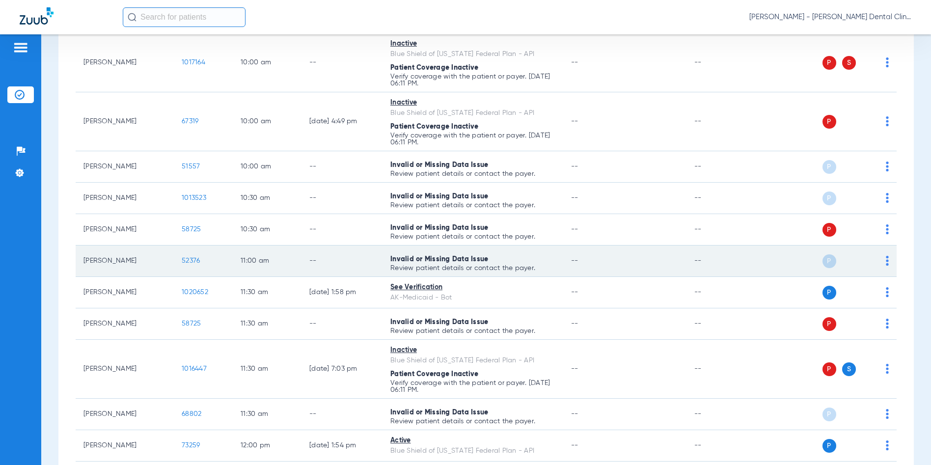
scroll to position [369, 0]
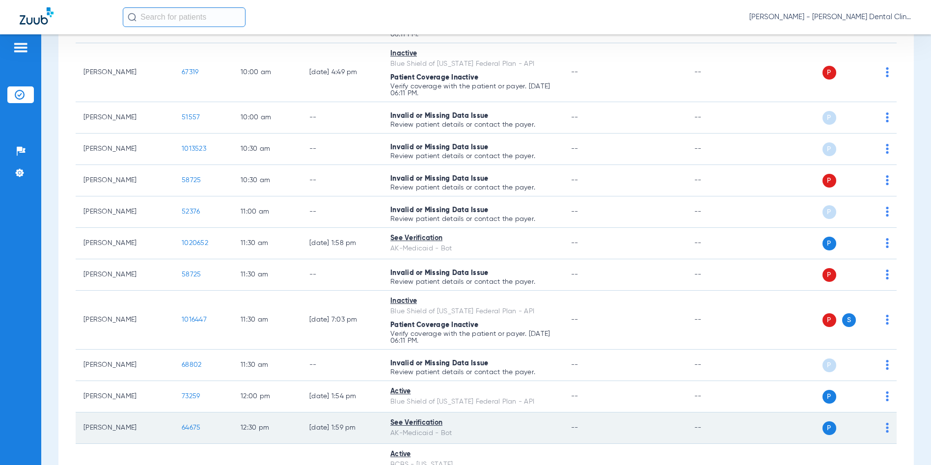
click at [189, 429] on span "64675" at bounding box center [191, 427] width 19 height 7
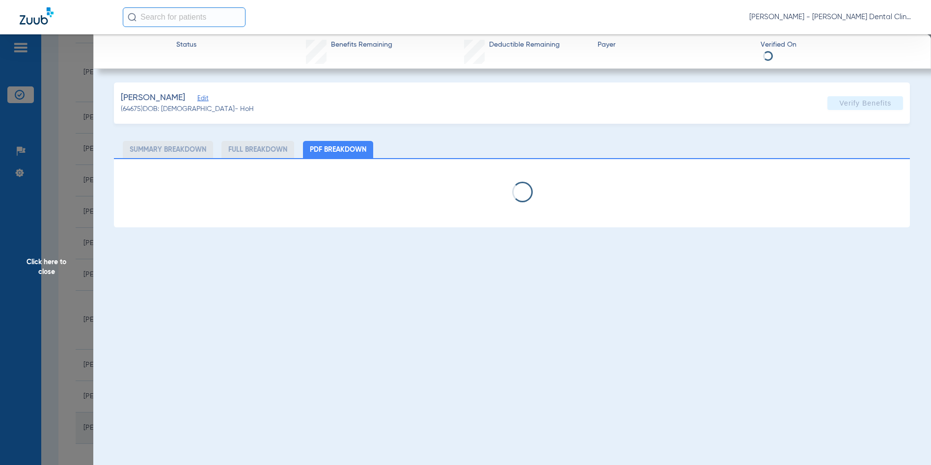
select select "page-width"
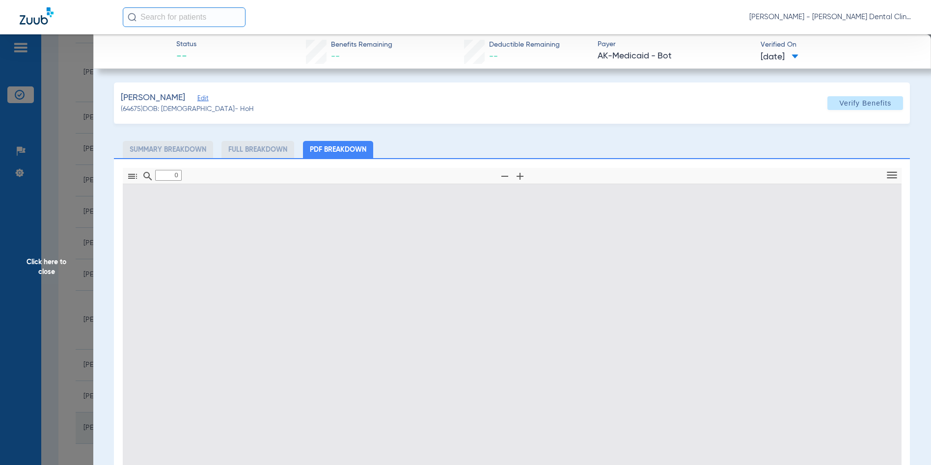
type input "1"
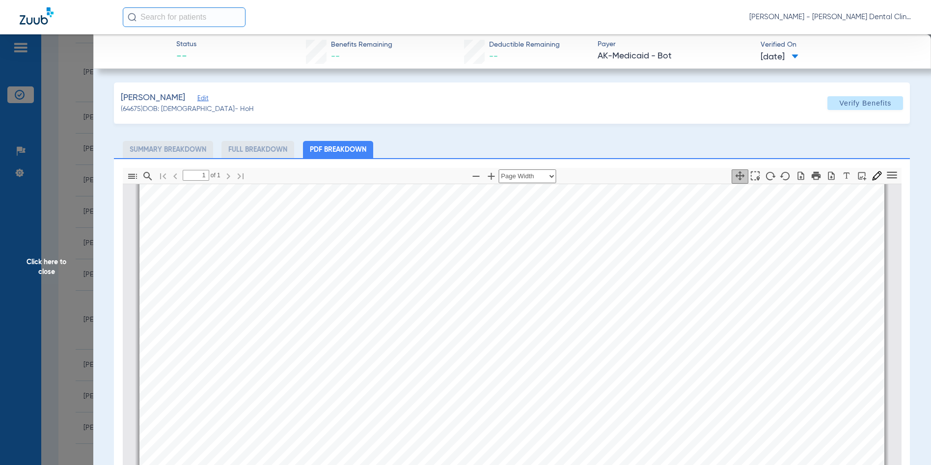
scroll to position [250, 0]
click at [48, 255] on span "Click here to close" at bounding box center [46, 266] width 93 height 465
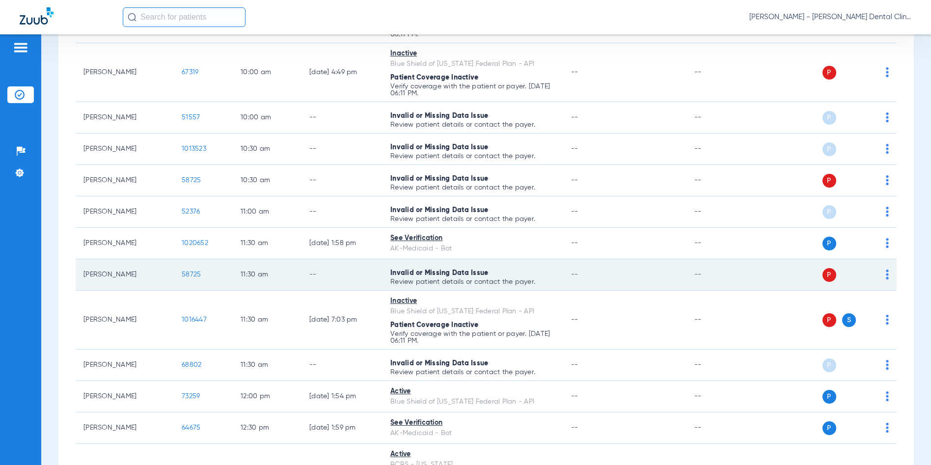
scroll to position [566, 0]
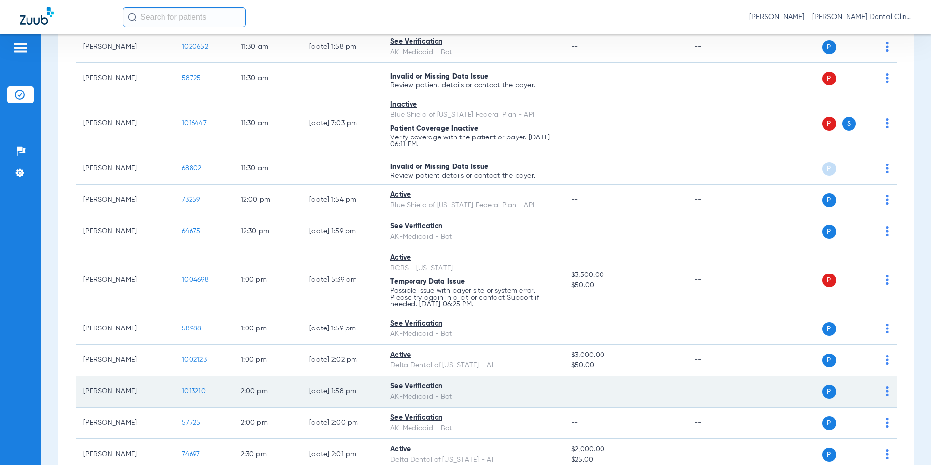
click at [191, 391] on span "1013210" at bounding box center [194, 391] width 24 height 7
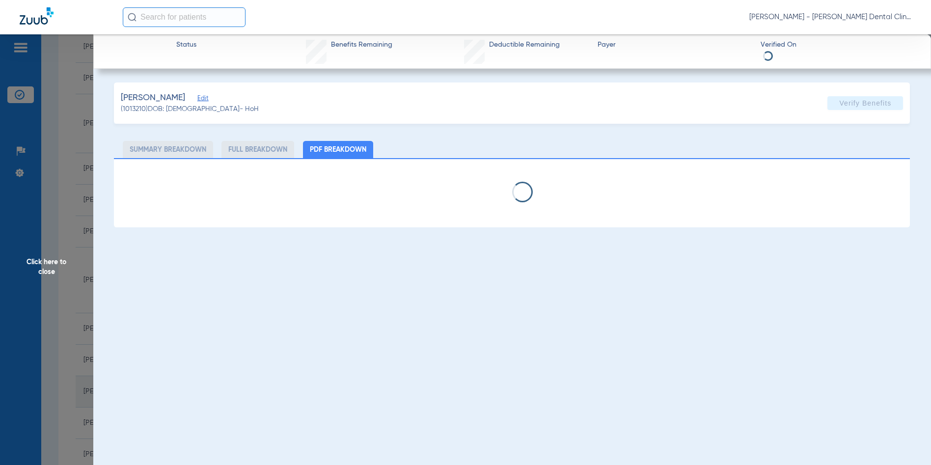
select select "page-width"
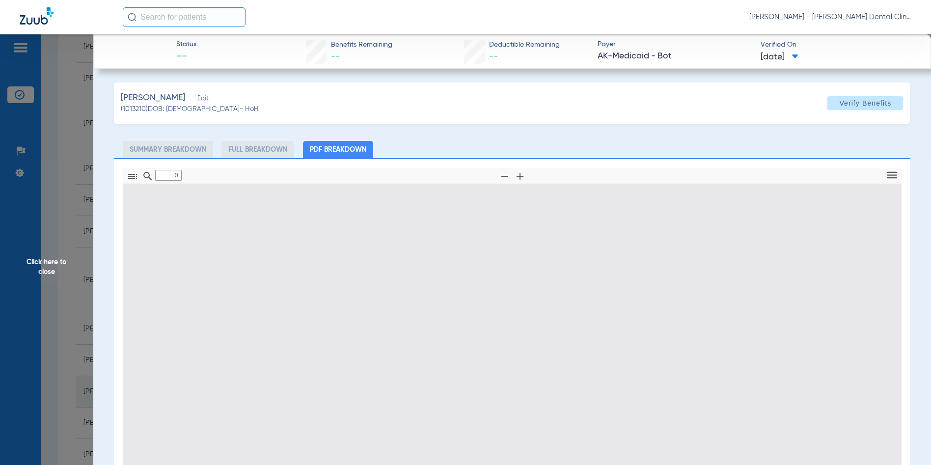
type input "1"
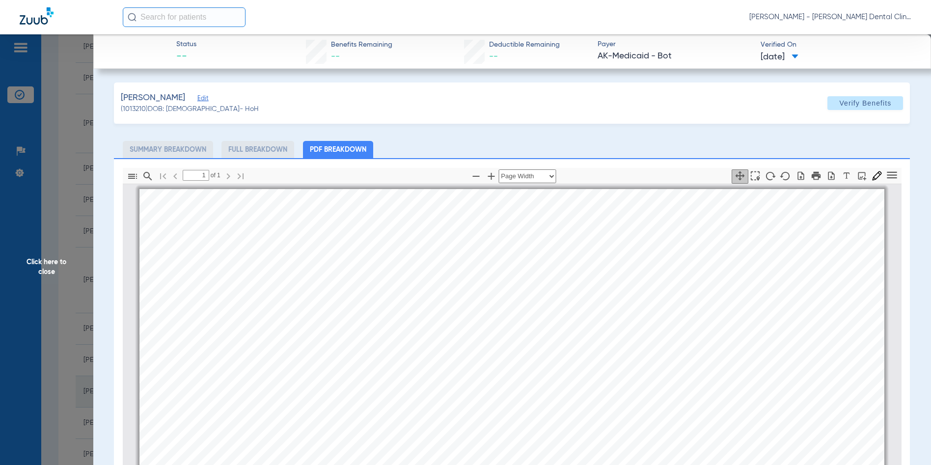
scroll to position [5, 0]
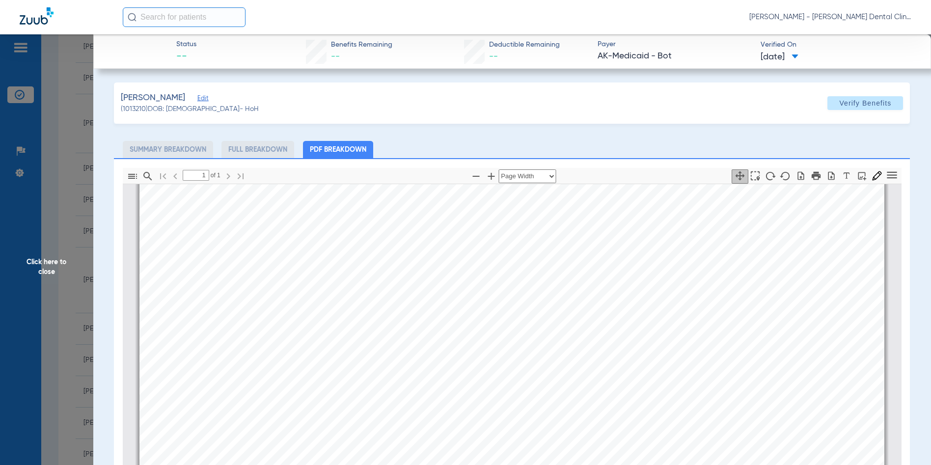
click at [49, 268] on span "Click here to close" at bounding box center [46, 266] width 93 height 465
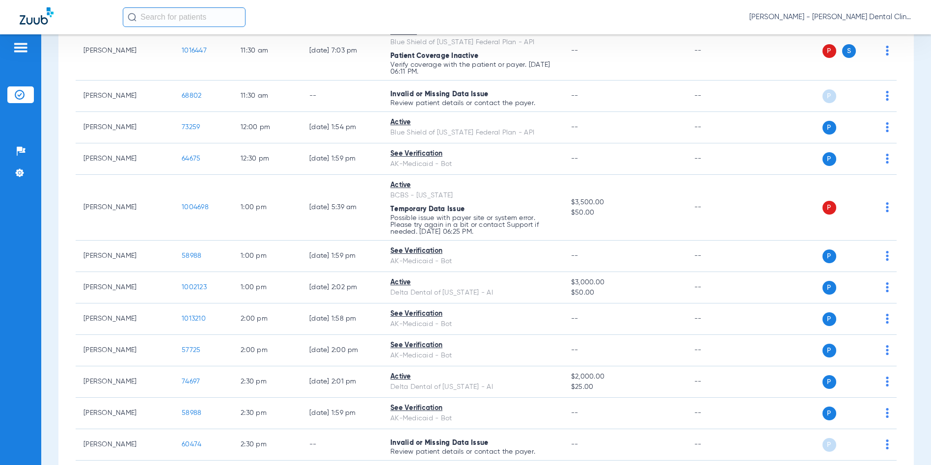
scroll to position [736, 0]
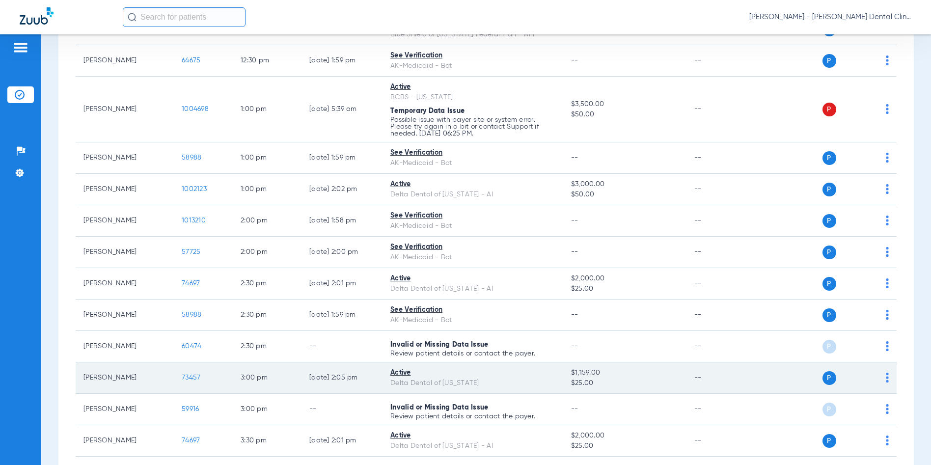
click at [191, 381] on span "73457" at bounding box center [191, 377] width 19 height 7
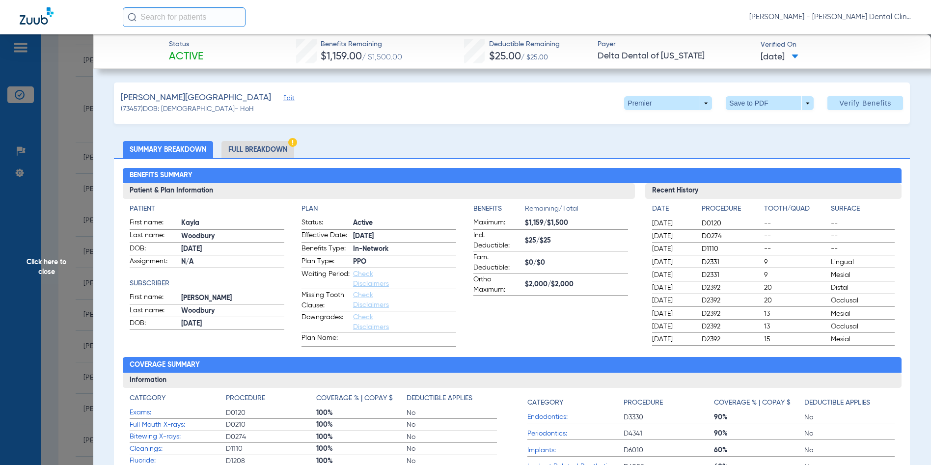
click at [49, 268] on span "Click here to close" at bounding box center [46, 266] width 93 height 465
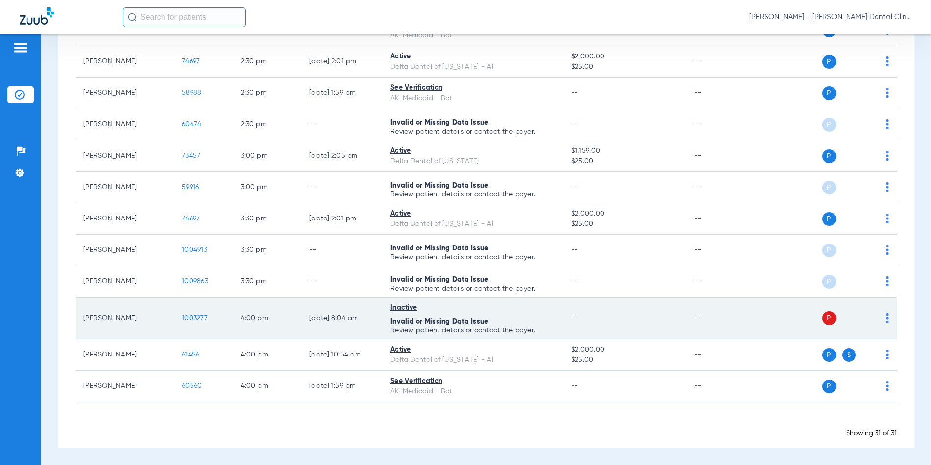
scroll to position [860, 0]
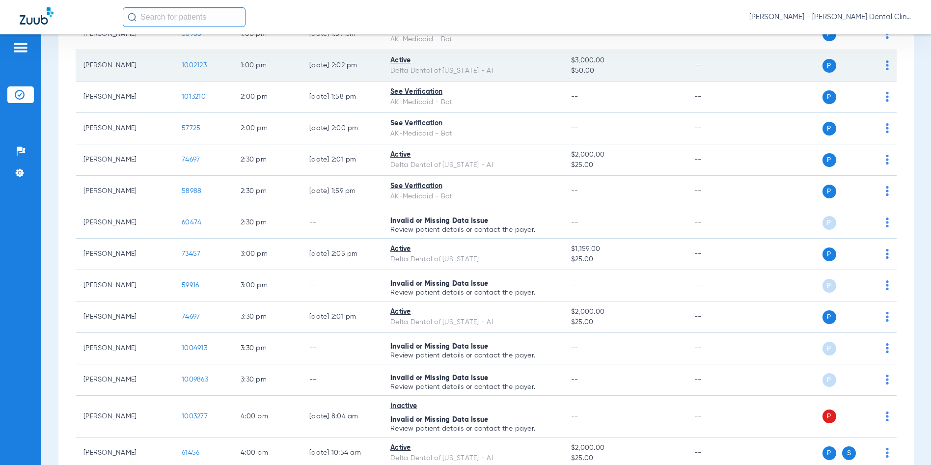
click at [188, 66] on span "1002123" at bounding box center [194, 65] width 25 height 7
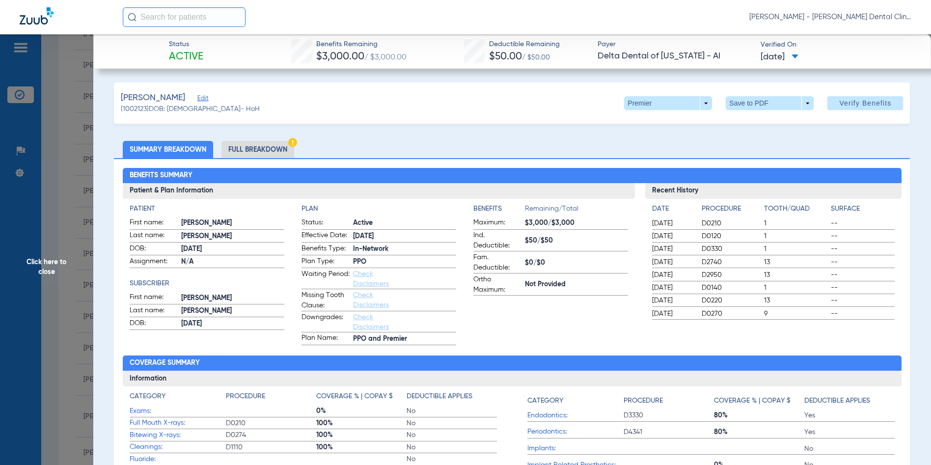
click at [44, 267] on span "Click here to close" at bounding box center [46, 266] width 93 height 465
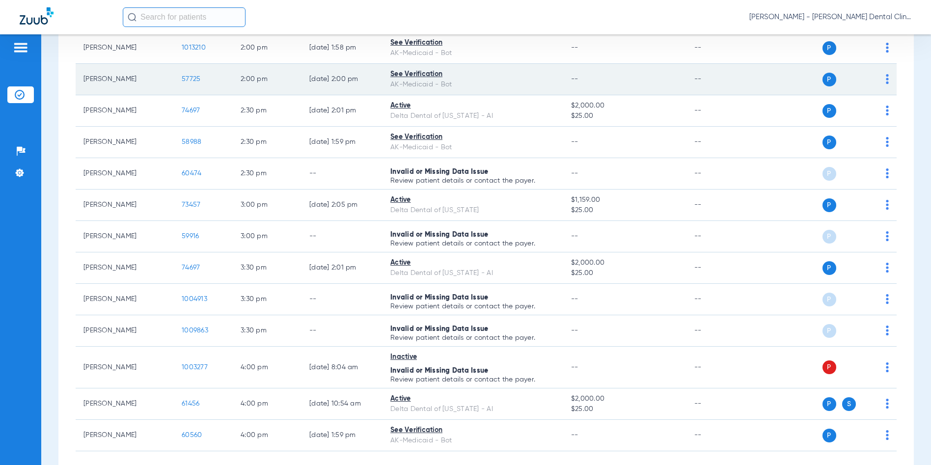
scroll to position [958, 0]
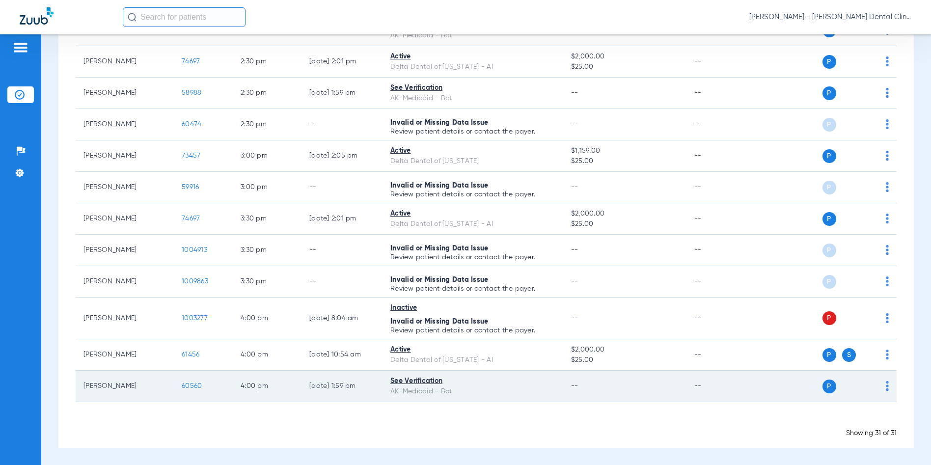
click at [193, 383] on span "60560" at bounding box center [192, 385] width 20 height 7
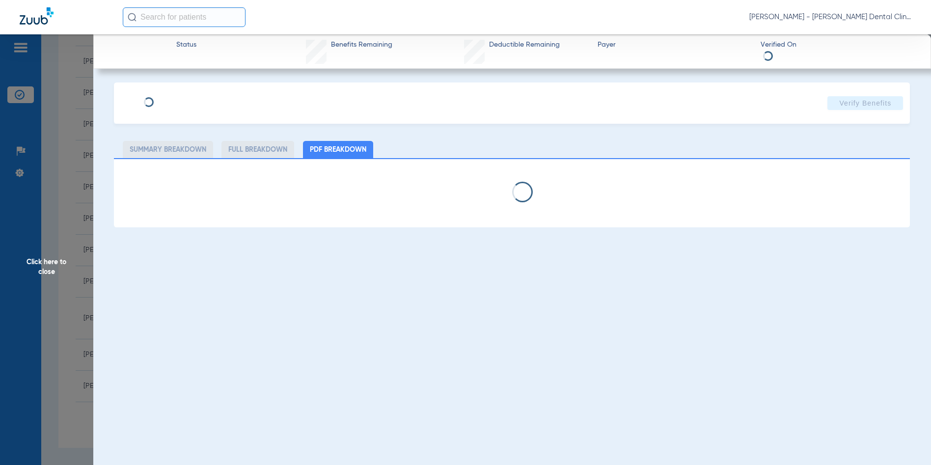
select select "page-width"
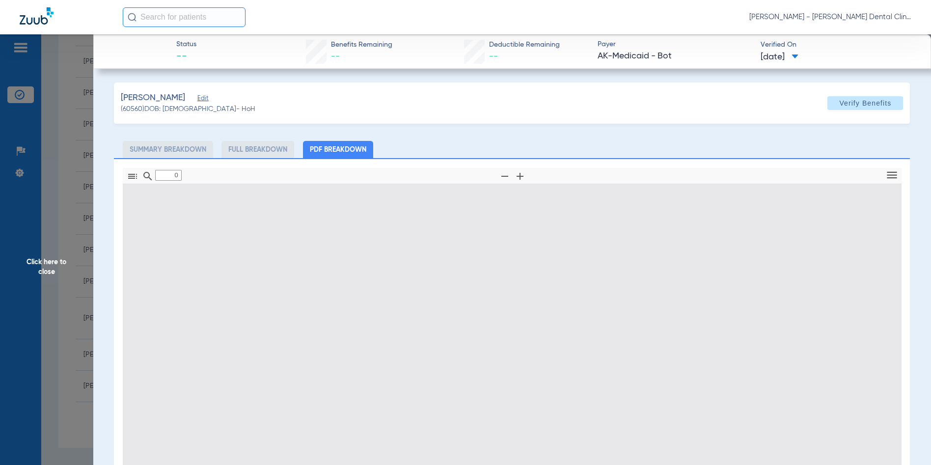
type input "1"
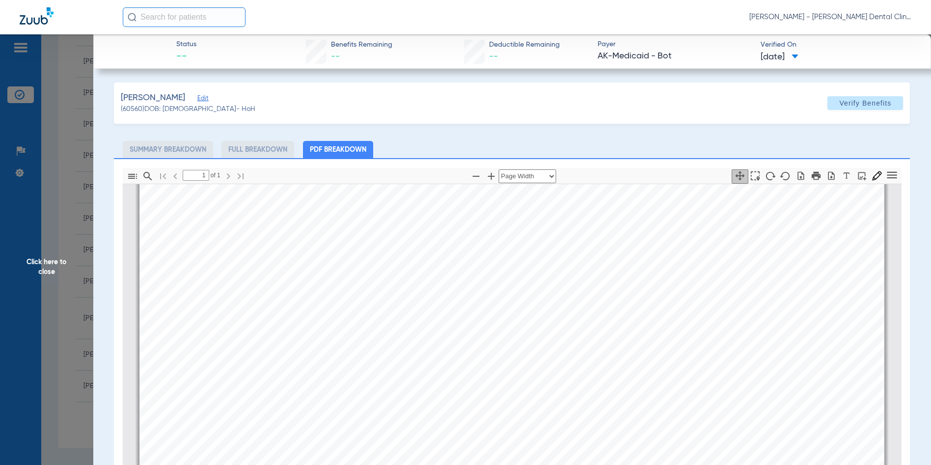
scroll to position [201, 0]
click at [53, 262] on span "Click here to close" at bounding box center [46, 266] width 93 height 465
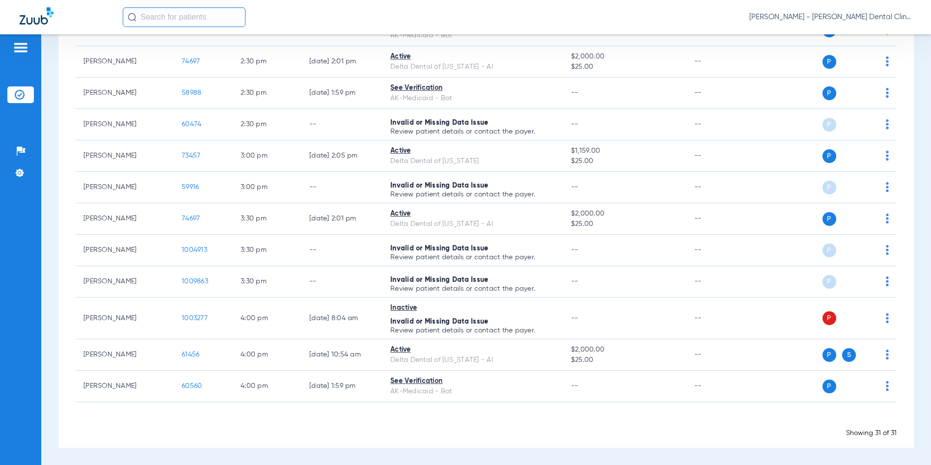
click at [860, 14] on span "[PERSON_NAME] - [PERSON_NAME] Dental Clinic | SEARHC" at bounding box center [830, 17] width 162 height 10
click at [868, 36] on span "Account Selection" at bounding box center [874, 34] width 55 height 7
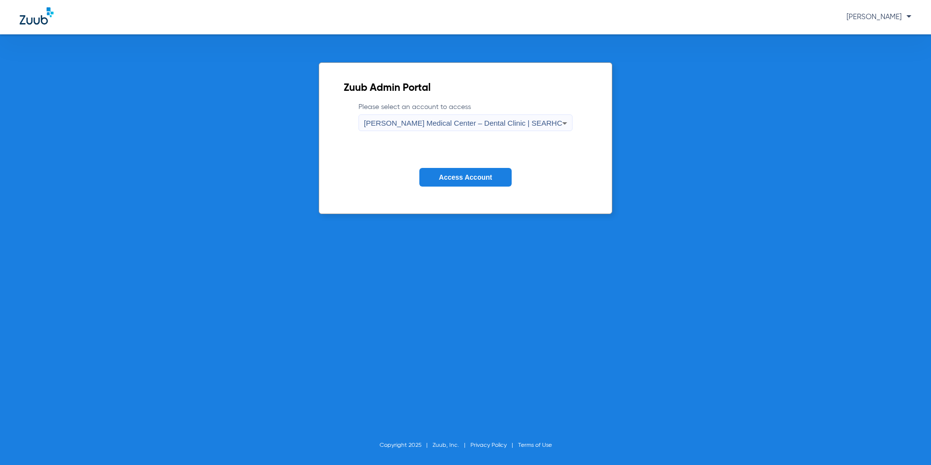
click at [547, 123] on span "[PERSON_NAME] Medical Center – Dental Clinic | SEARHC" at bounding box center [463, 123] width 198 height 8
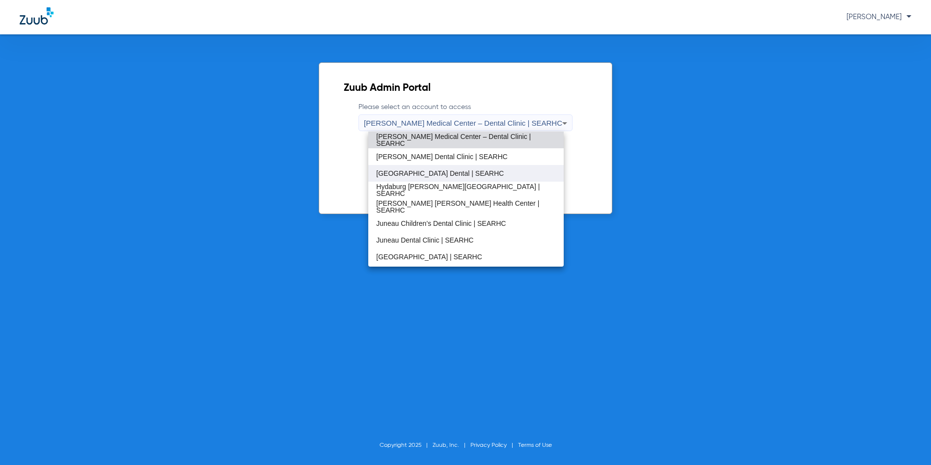
click at [450, 175] on span "[GEOGRAPHIC_DATA] Dental | SEARHC" at bounding box center [440, 173] width 128 height 7
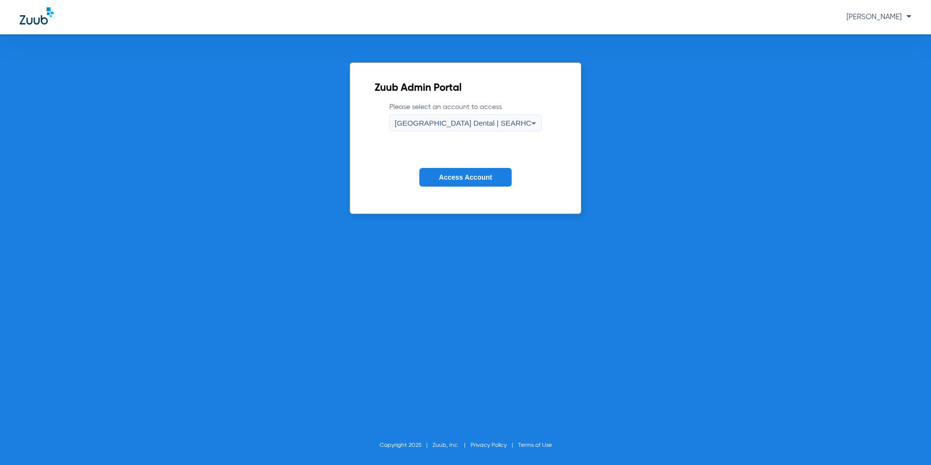
click at [450, 175] on span "Access Account" at bounding box center [465, 177] width 53 height 8
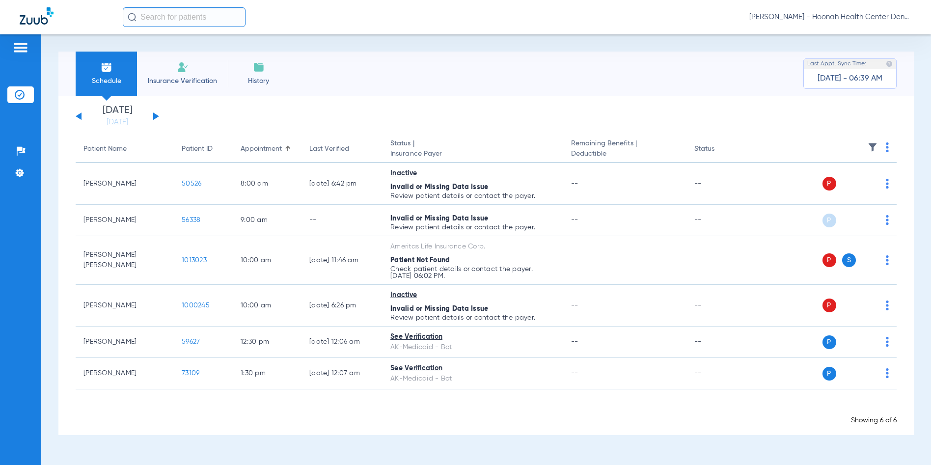
click at [155, 116] on button at bounding box center [156, 115] width 6 height 7
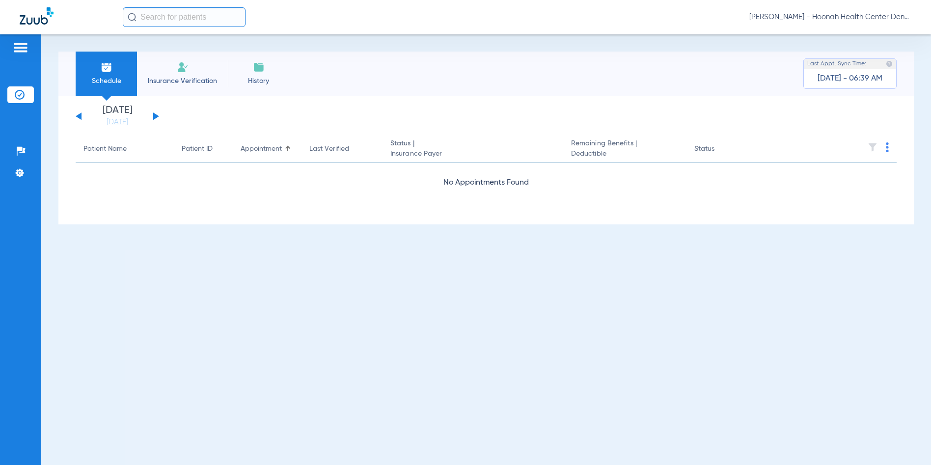
click at [155, 116] on button at bounding box center [156, 115] width 6 height 7
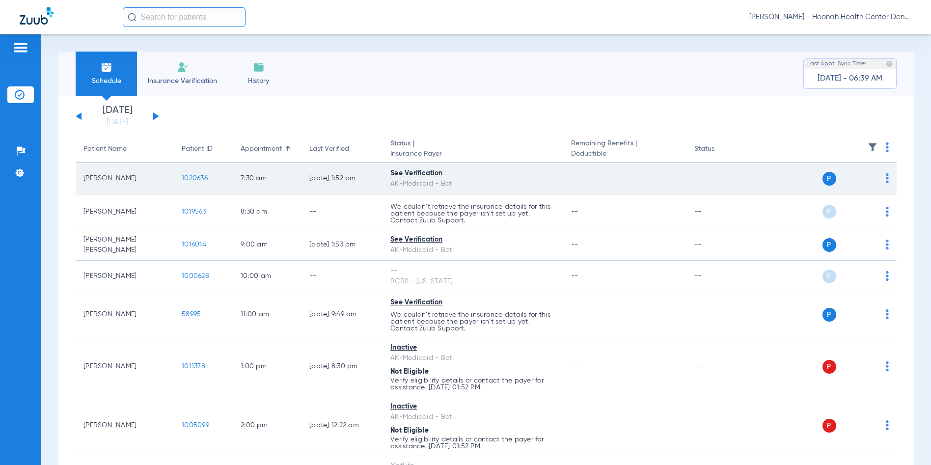
click at [193, 179] on span "1020636" at bounding box center [195, 178] width 26 height 7
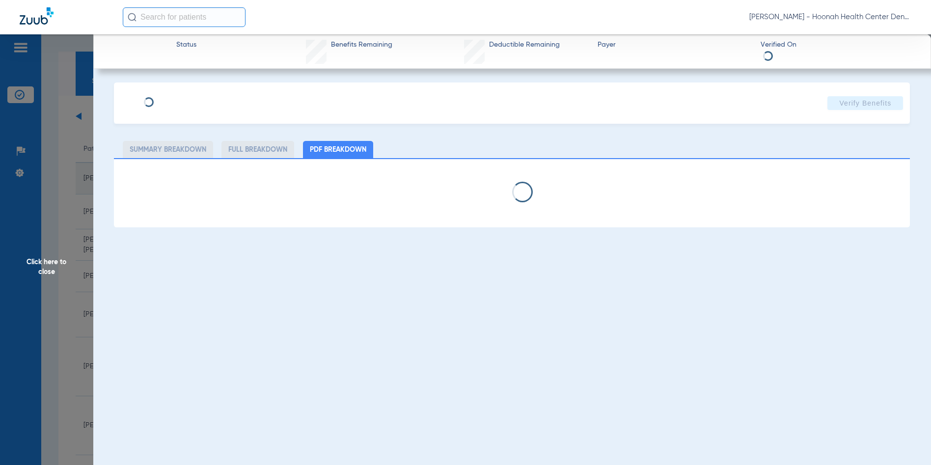
select select "page-width"
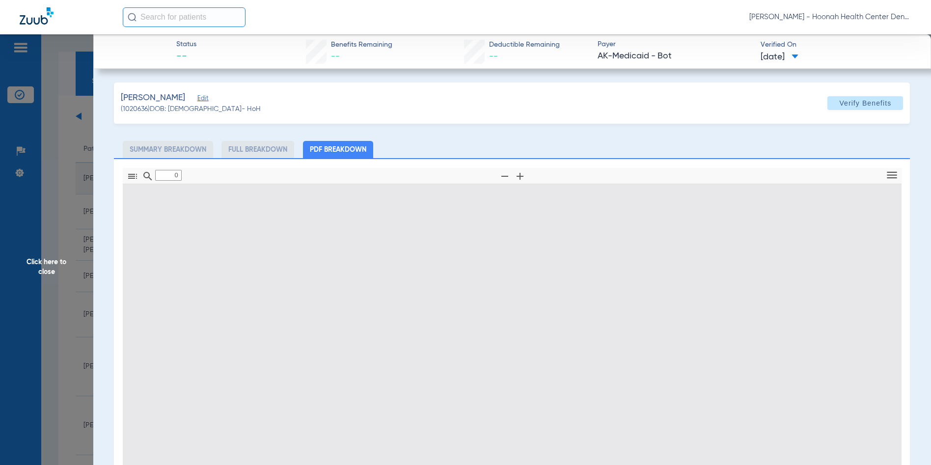
type input "1"
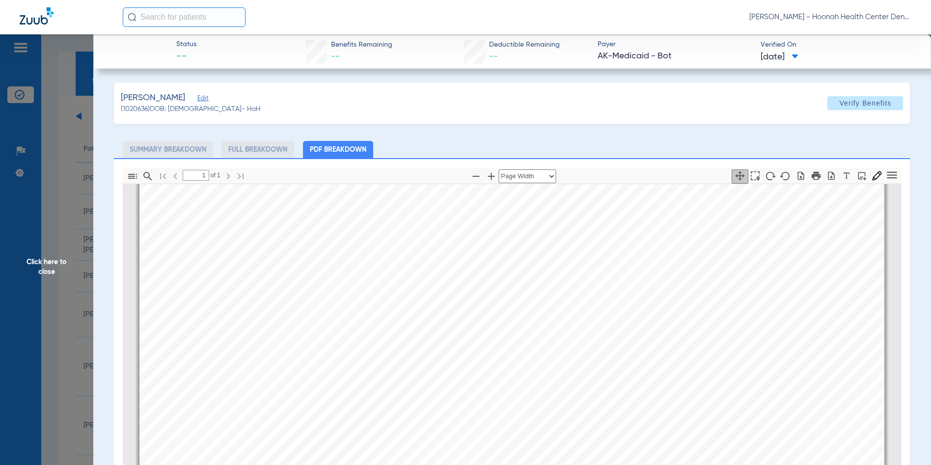
scroll to position [250, 0]
click at [51, 265] on span "Click here to close" at bounding box center [46, 266] width 93 height 465
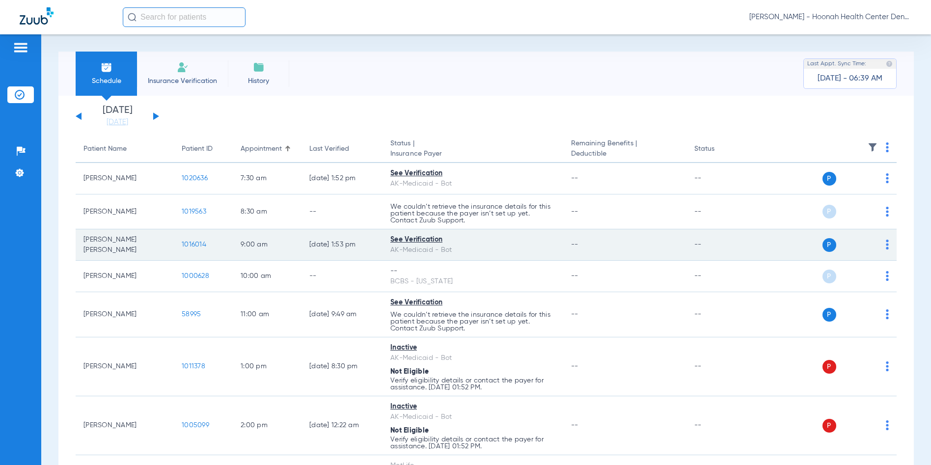
click at [197, 244] on span "1016014" at bounding box center [194, 244] width 25 height 7
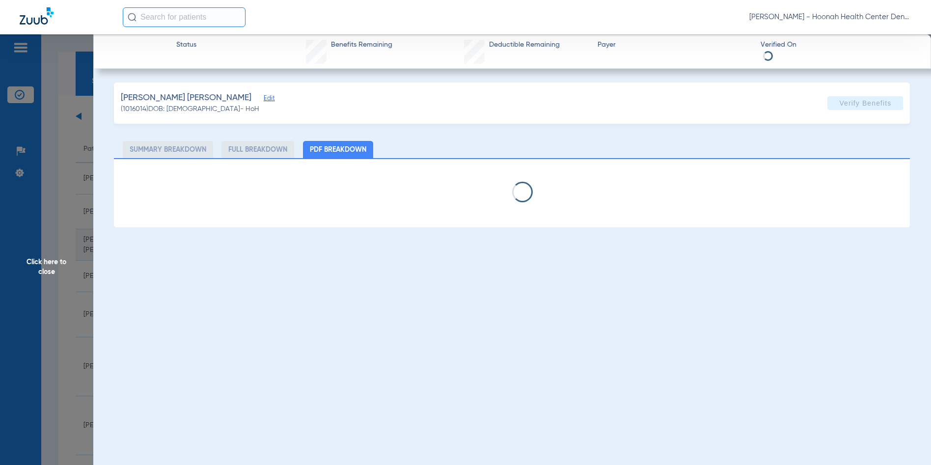
select select "page-width"
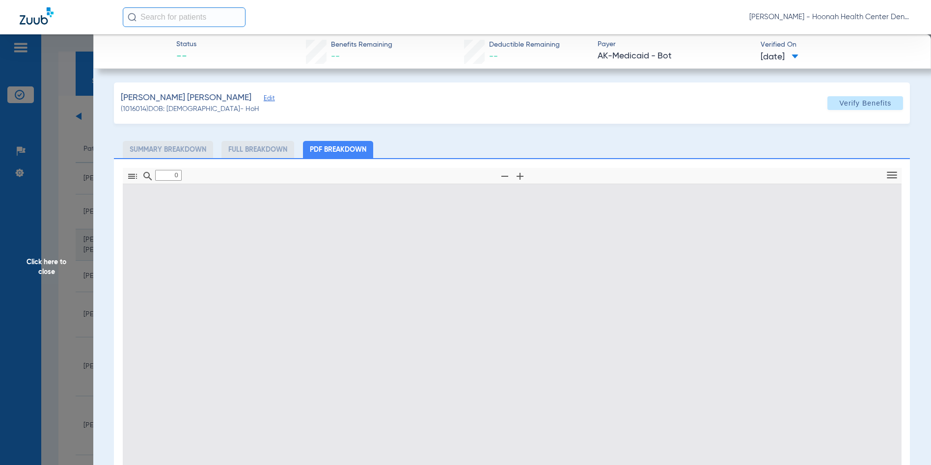
type input "1"
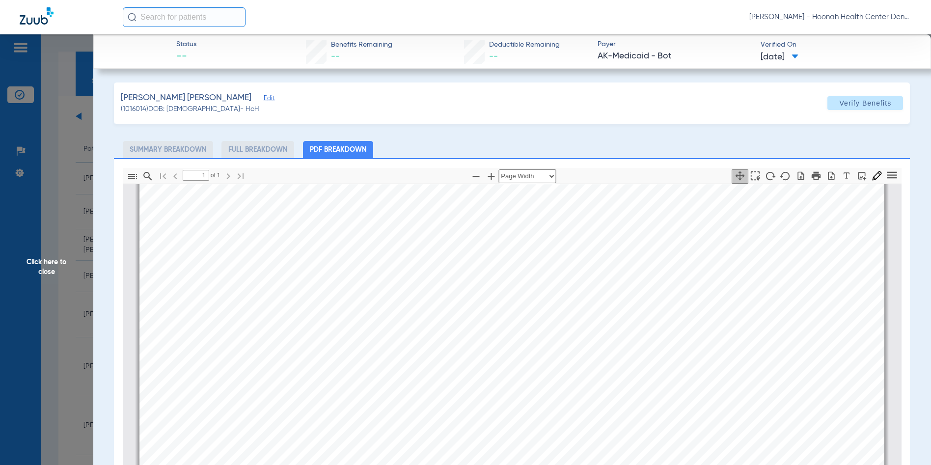
scroll to position [201, 0]
click at [51, 270] on span "Click here to close" at bounding box center [46, 266] width 93 height 465
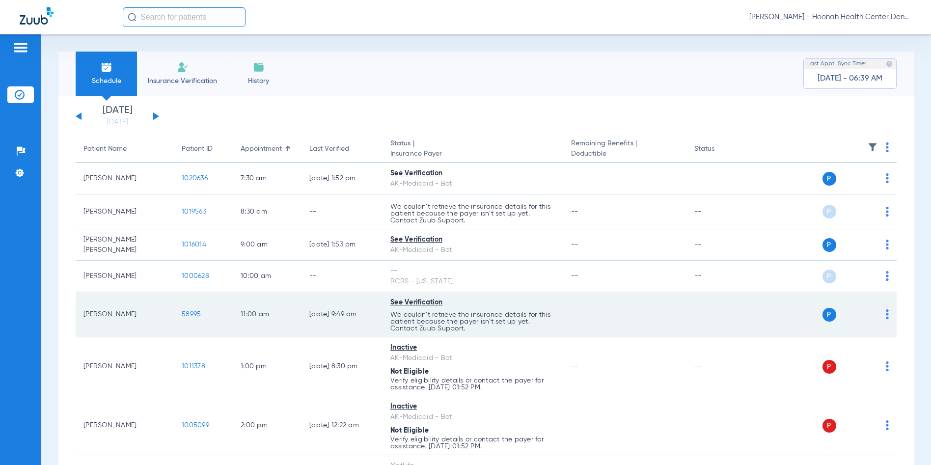
click at [258, 313] on td "11:00 AM" at bounding box center [267, 314] width 69 height 45
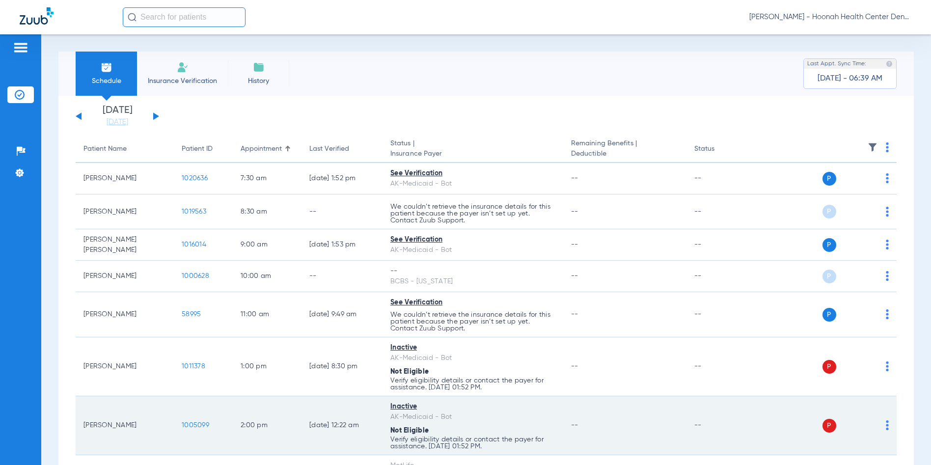
scroll to position [98, 0]
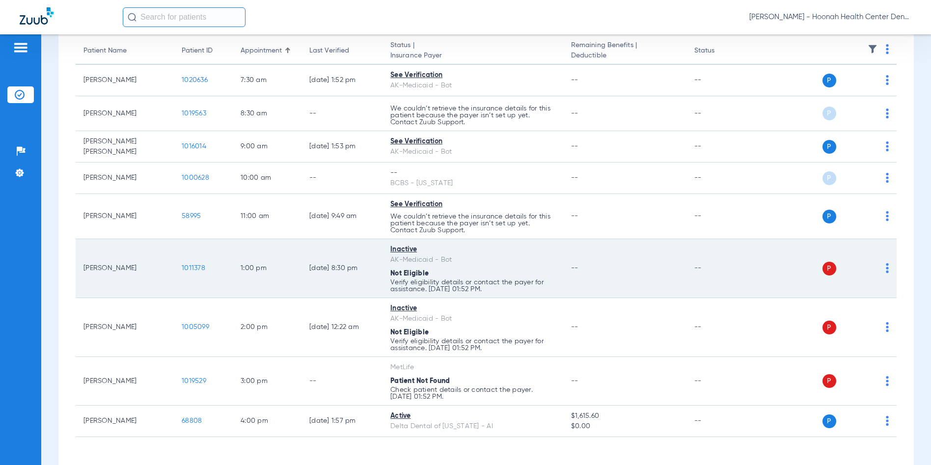
click at [189, 266] on span "1011378" at bounding box center [194, 268] width 24 height 7
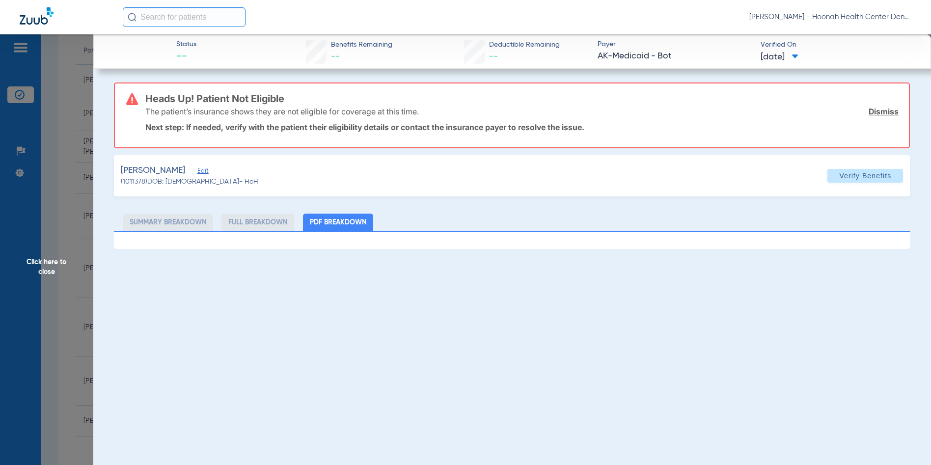
click at [44, 266] on span "Click here to close" at bounding box center [46, 266] width 93 height 465
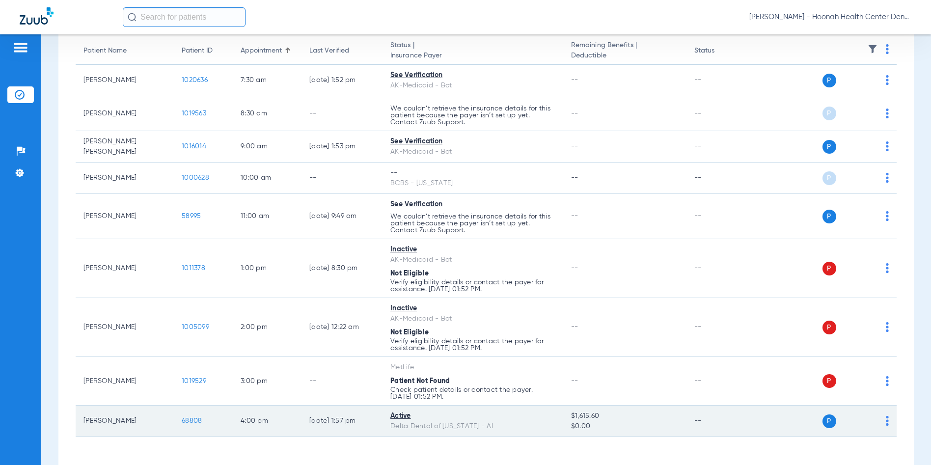
click at [192, 422] on span "68808" at bounding box center [192, 420] width 20 height 7
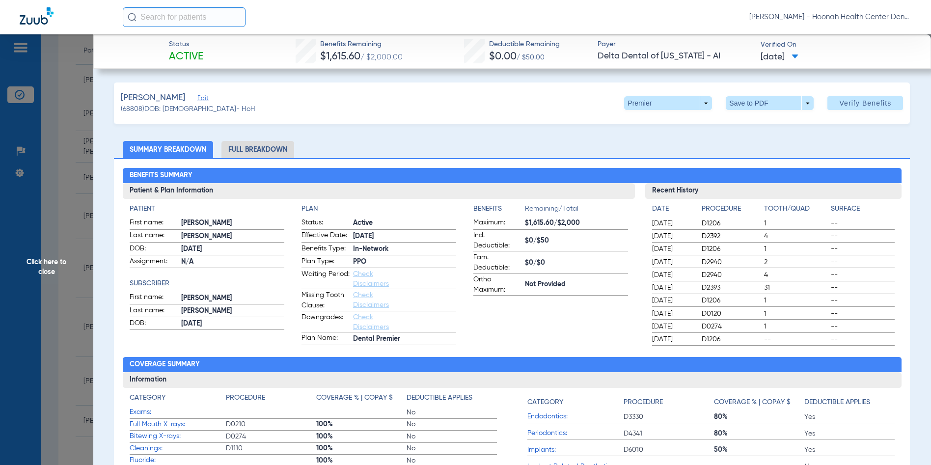
click at [50, 264] on span "Click here to close" at bounding box center [46, 266] width 93 height 465
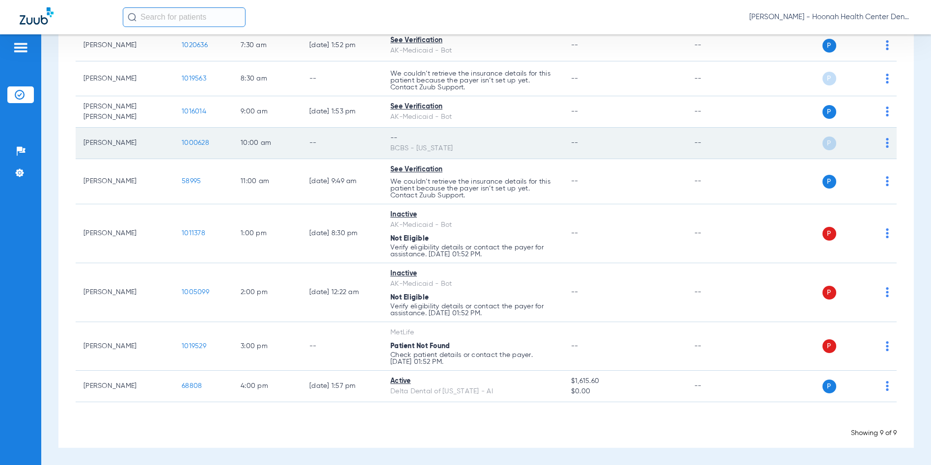
scroll to position [0, 0]
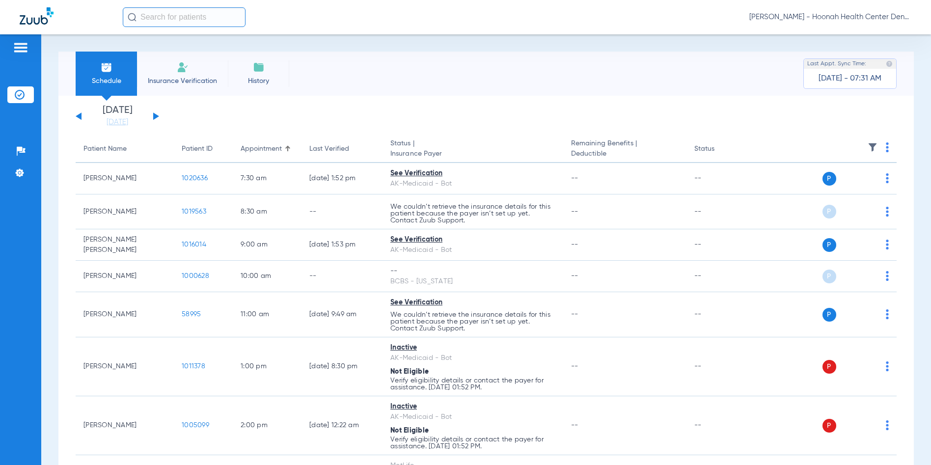
click at [154, 115] on button at bounding box center [156, 115] width 6 height 7
